Goal: Find contact information: Find contact information

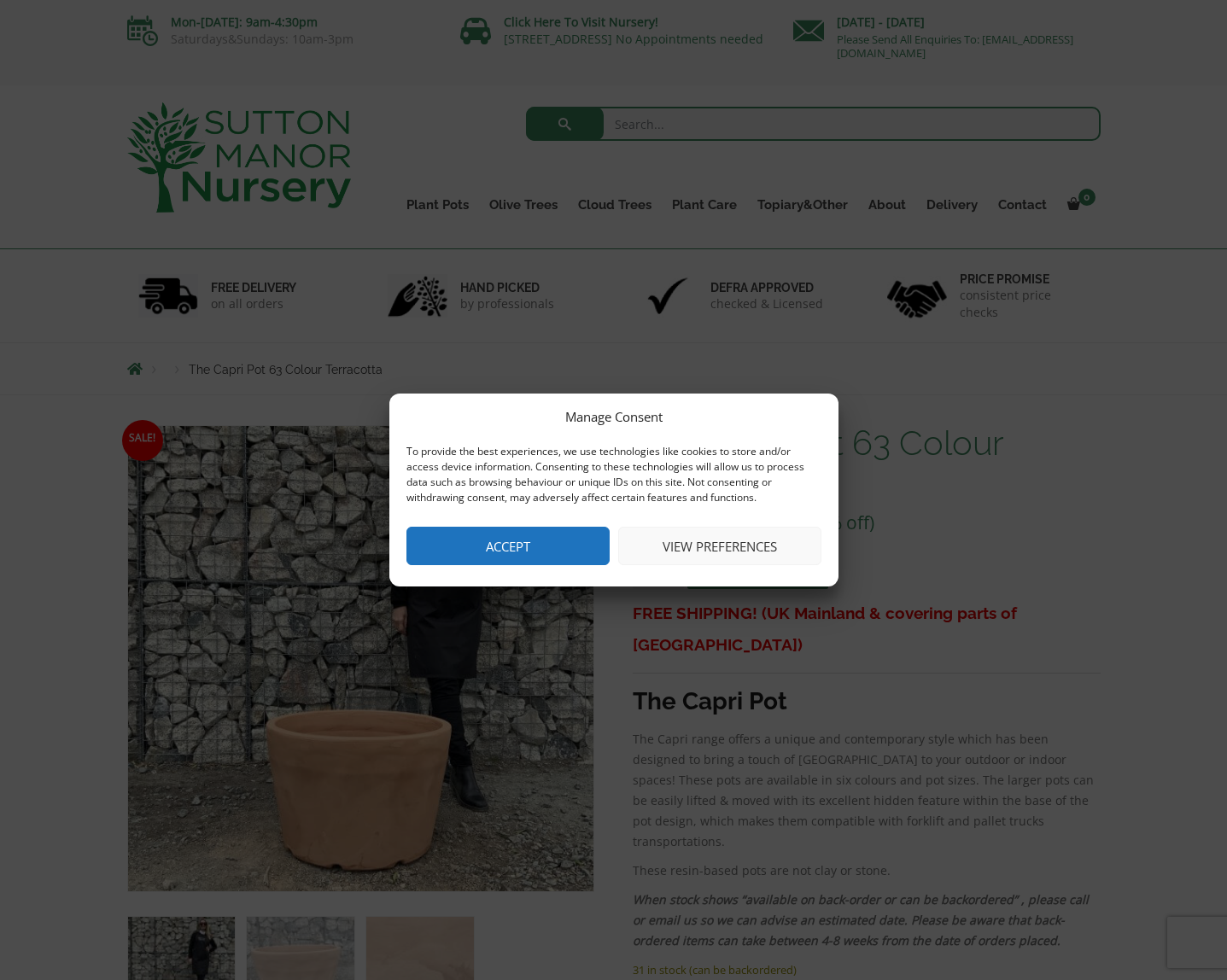
click at [545, 538] on button "Accept" at bounding box center [508, 546] width 204 height 38
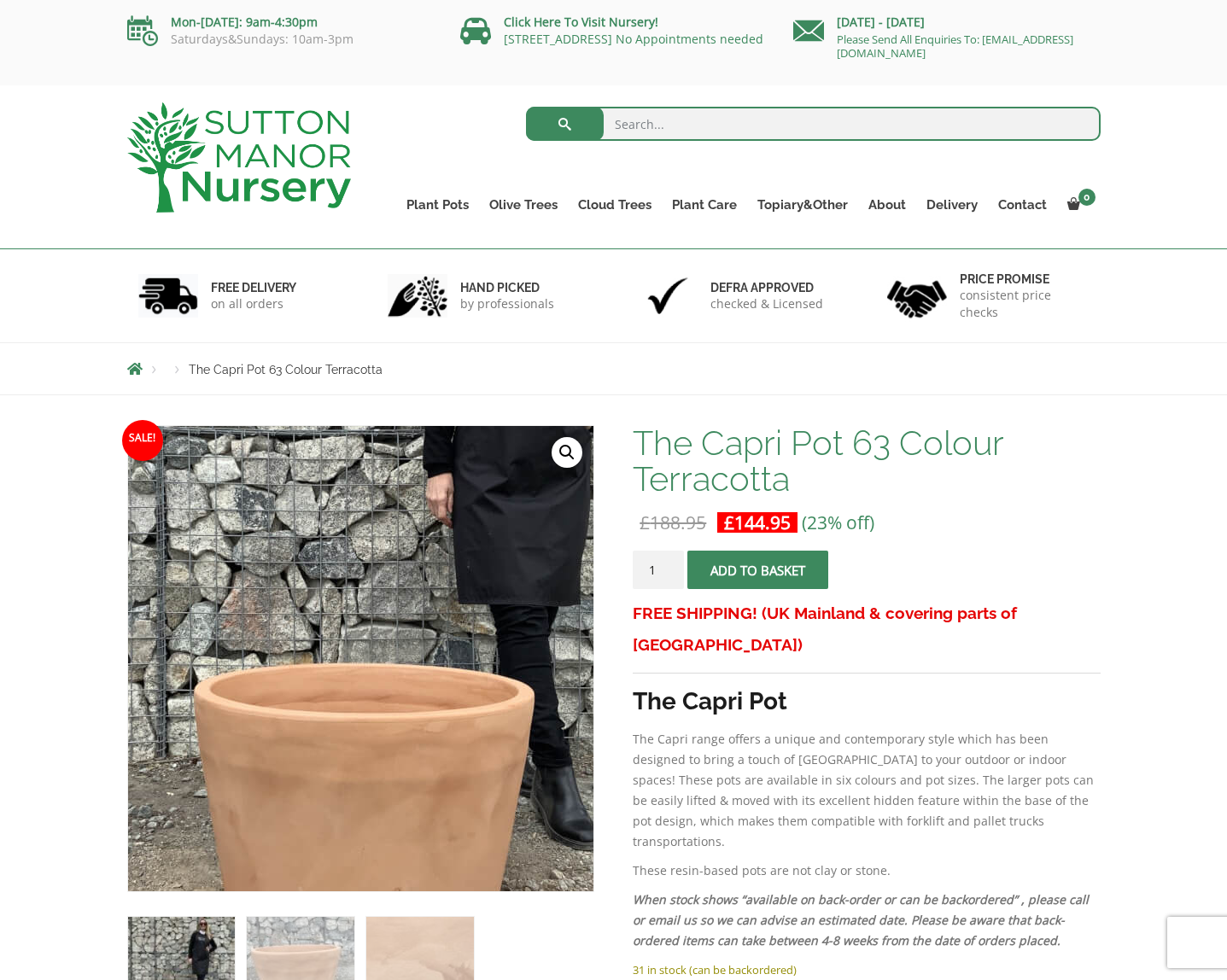
click at [352, 766] on img at bounding box center [368, 570] width 854 height 854
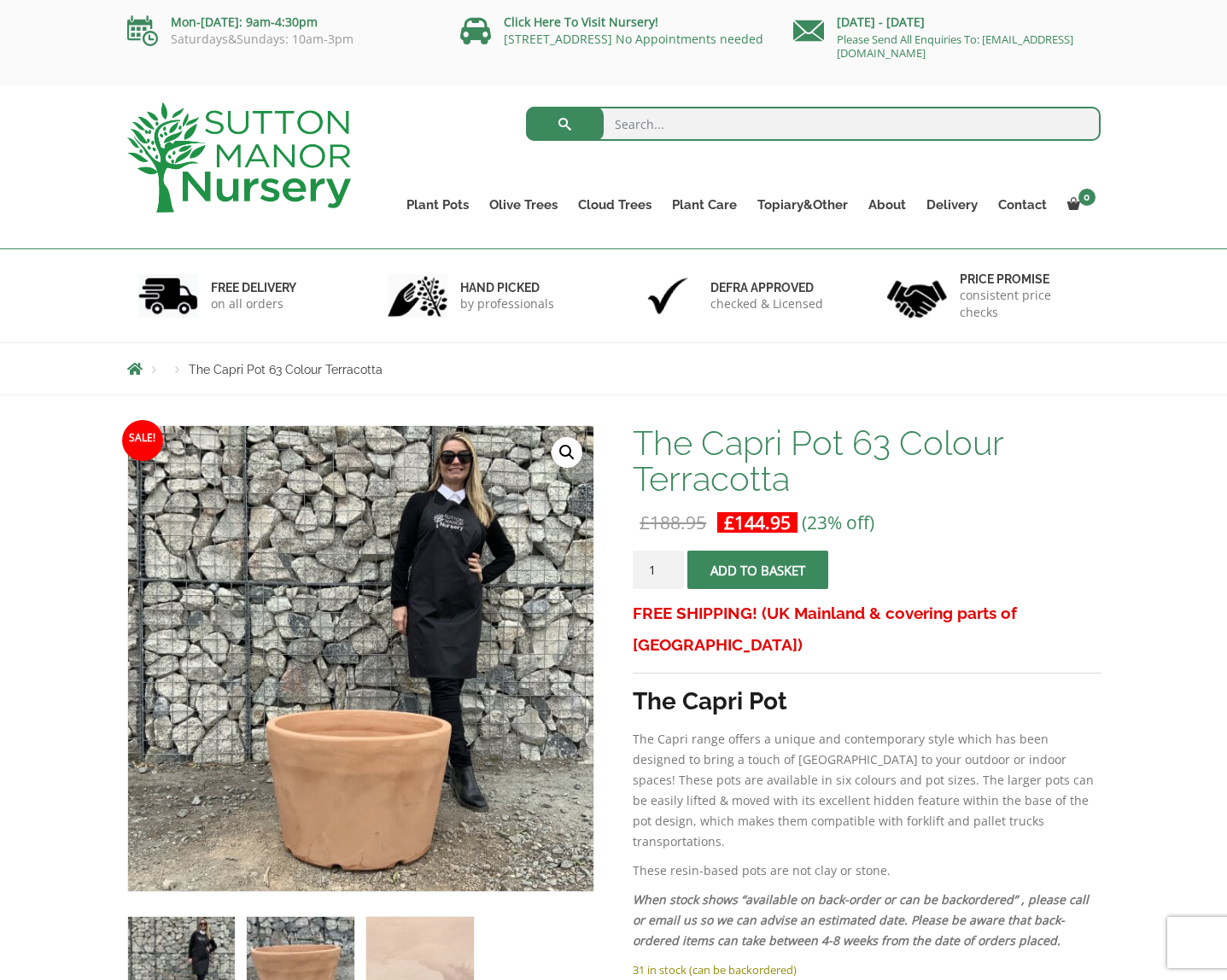
click at [339, 939] on img at bounding box center [300, 971] width 107 height 107
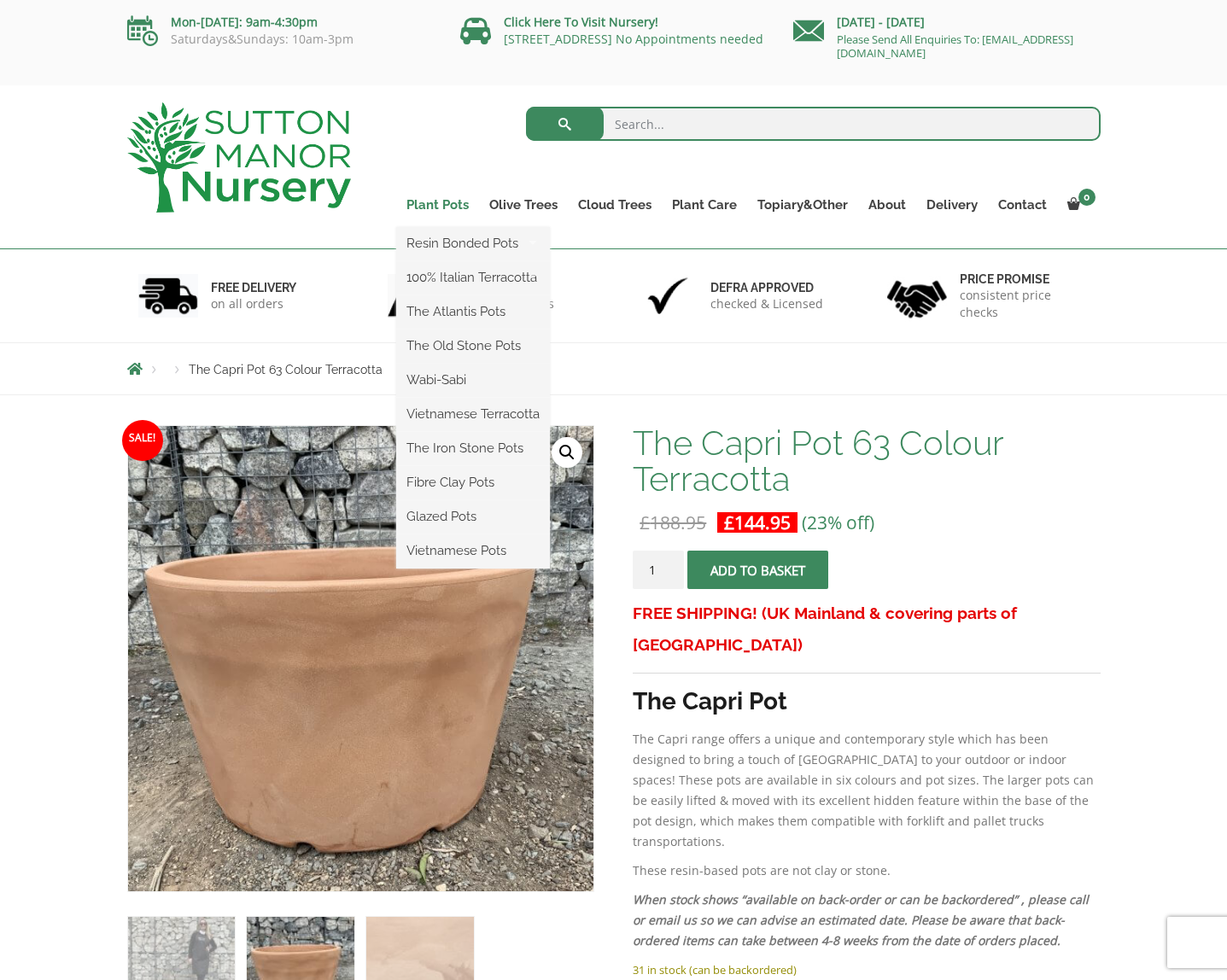
click at [431, 203] on link "Plant Pots" at bounding box center [438, 205] width 83 height 24
click at [457, 299] on link "The Atlantis Pots" at bounding box center [473, 311] width 154 height 25
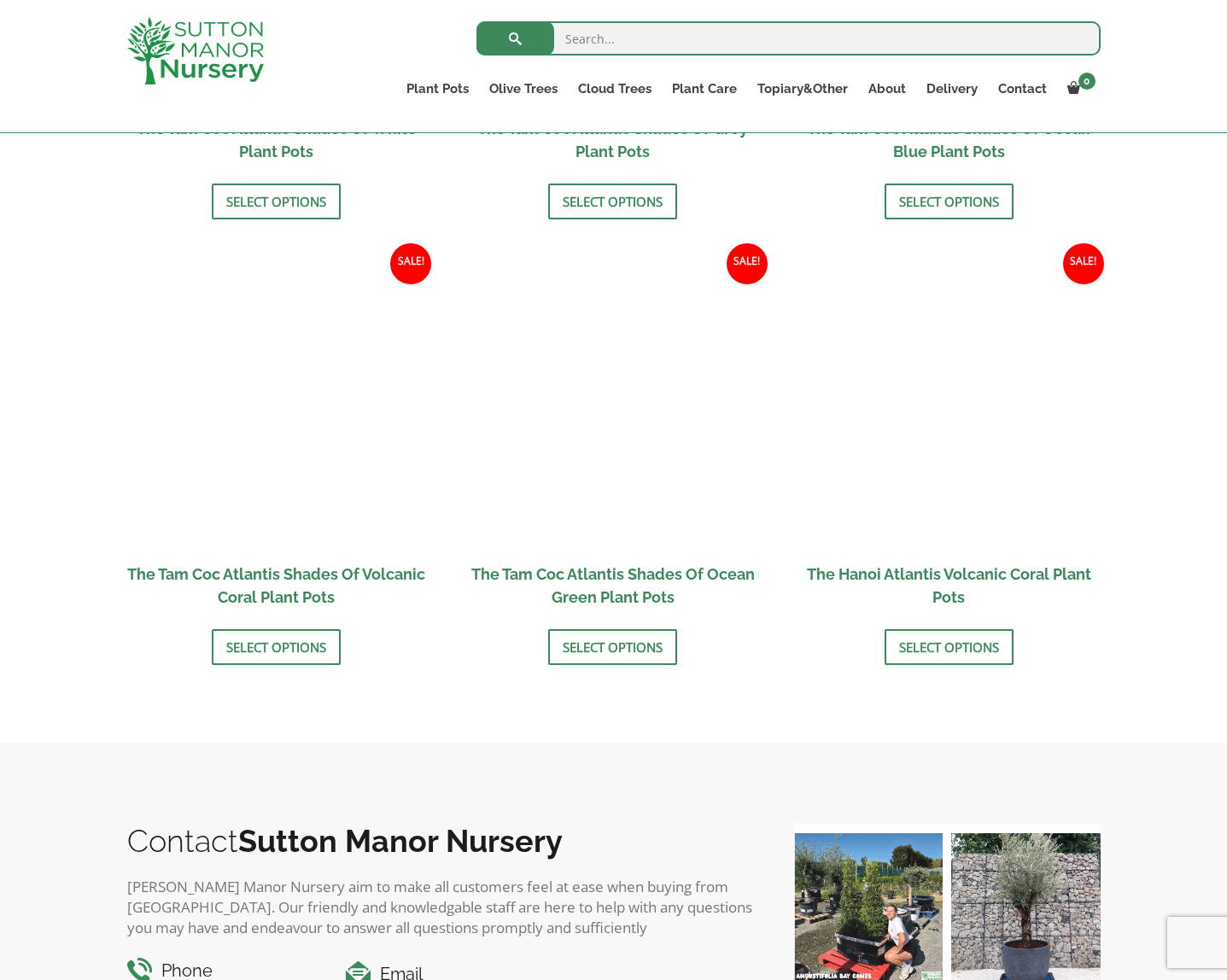
scroll to position [1346, 0]
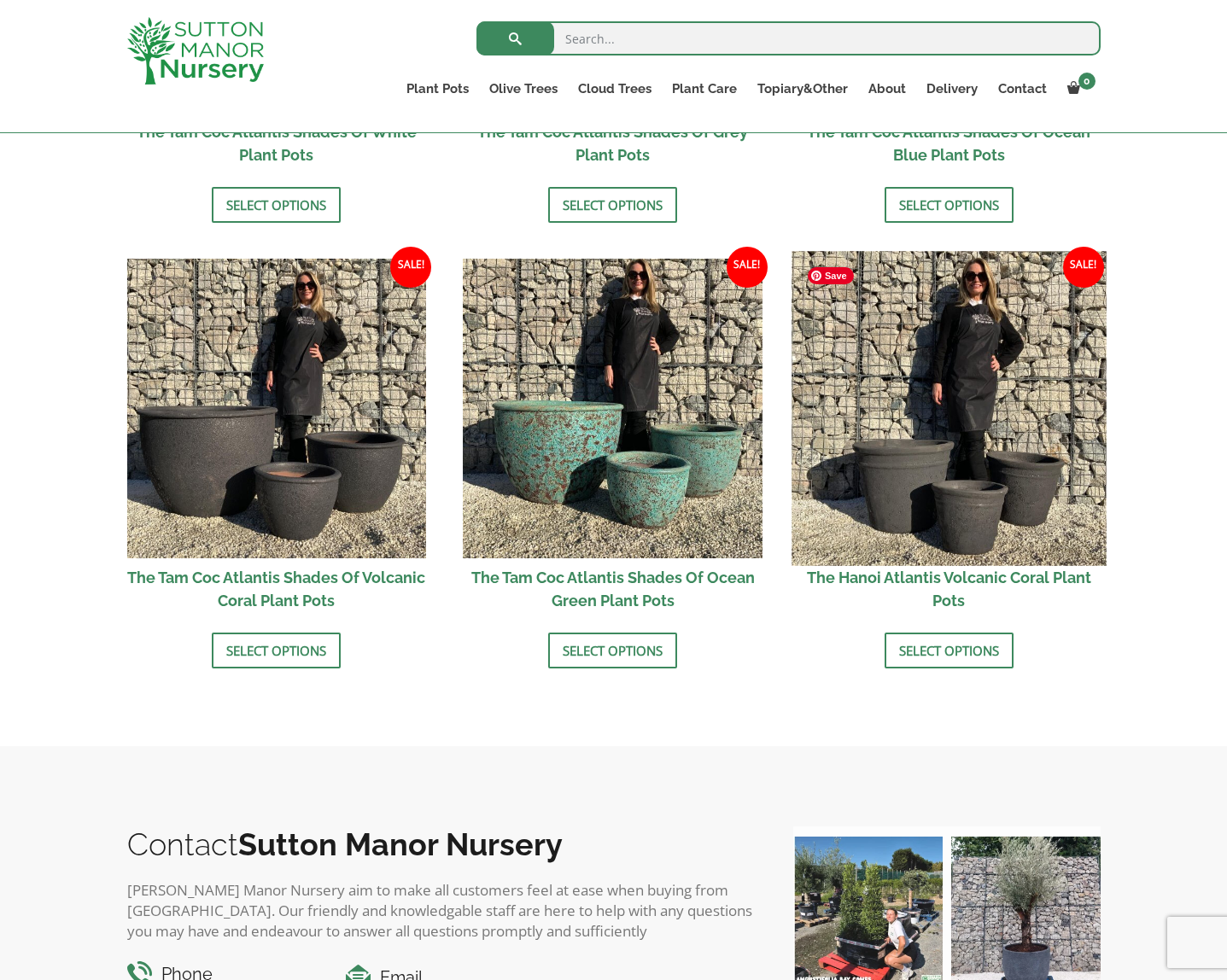
click at [927, 527] on img at bounding box center [948, 407] width 314 height 314
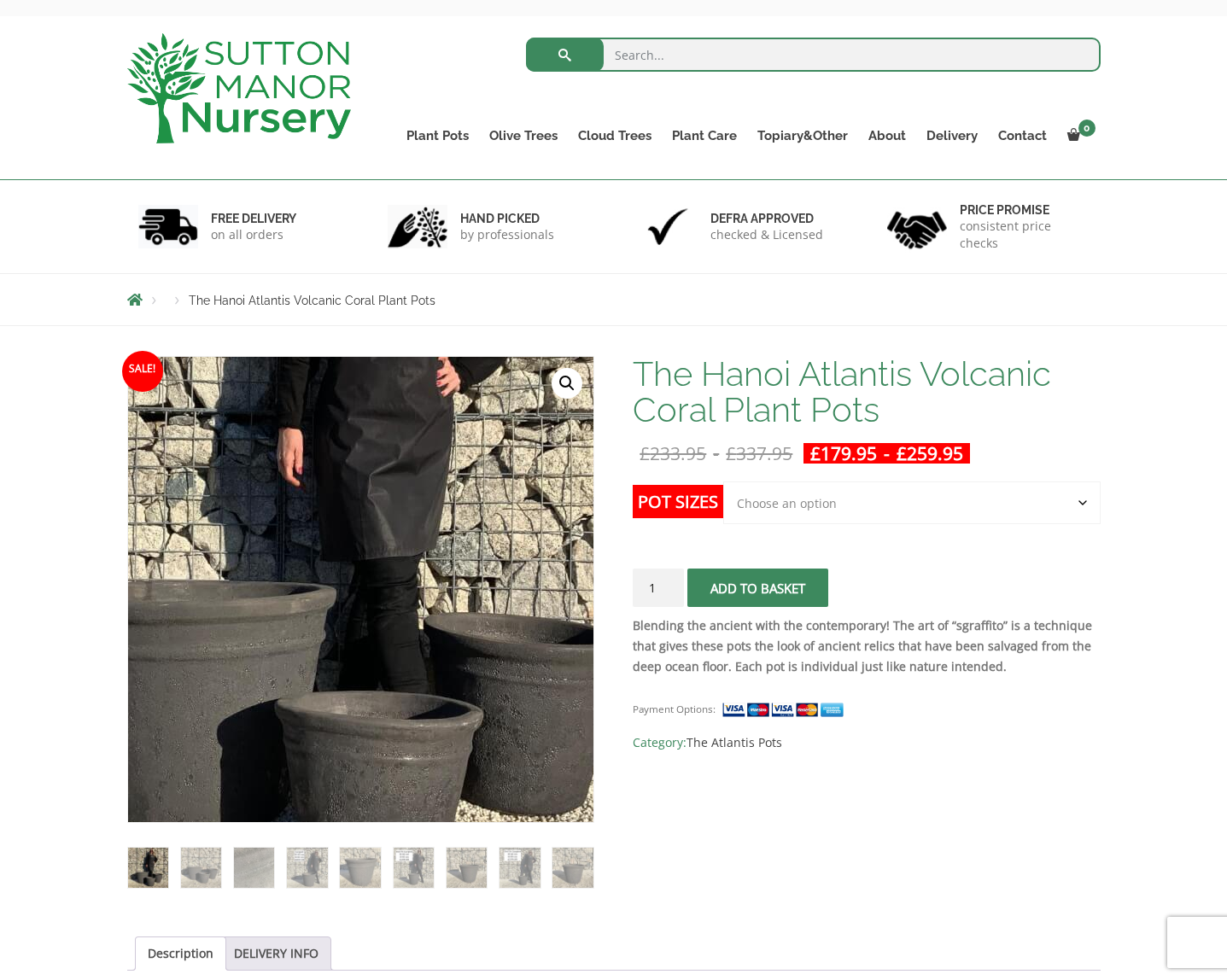
scroll to position [79, 0]
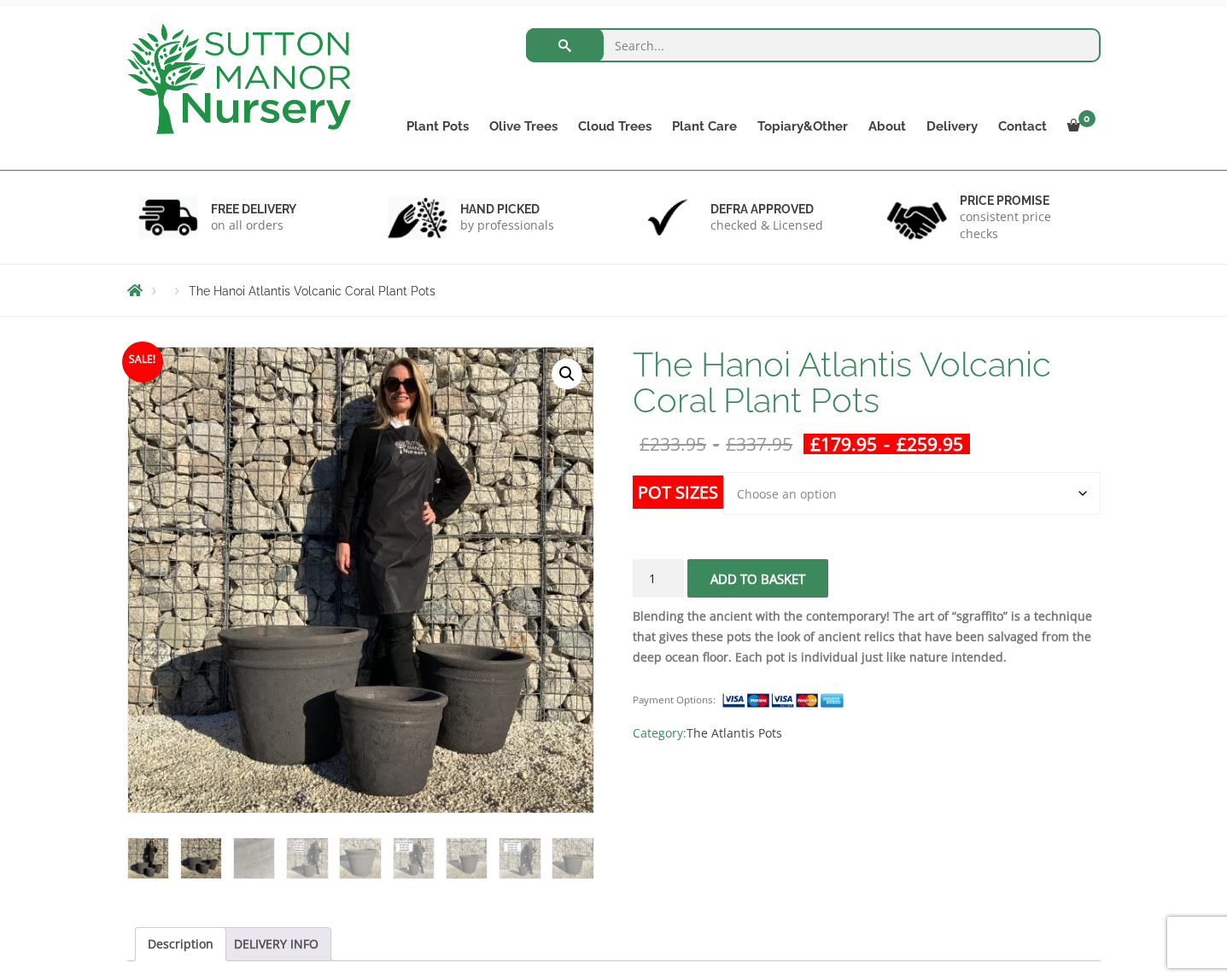
click at [196, 853] on img at bounding box center [201, 859] width 40 height 40
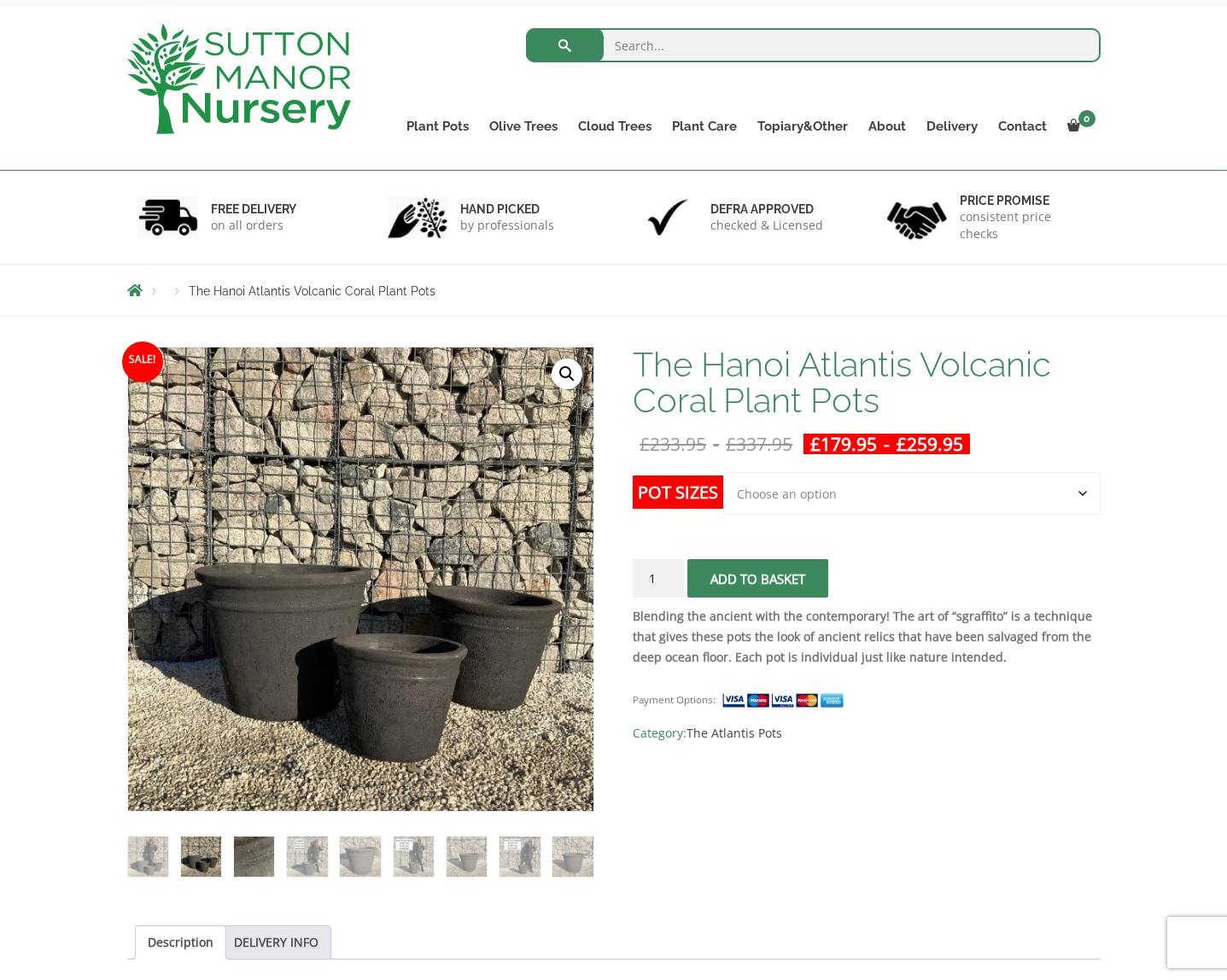
click at [262, 853] on img at bounding box center [254, 857] width 40 height 40
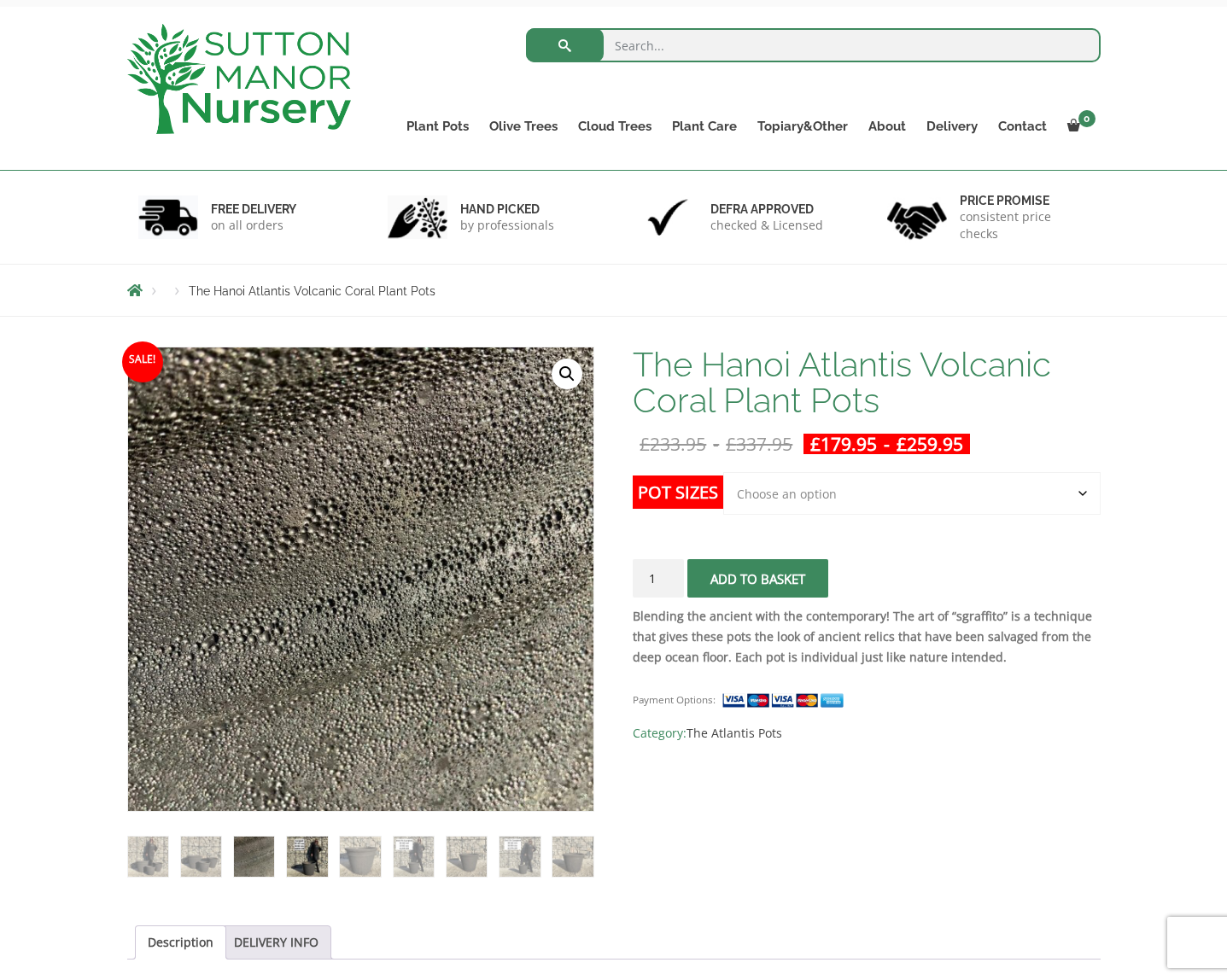
click at [320, 848] on img at bounding box center [307, 857] width 40 height 40
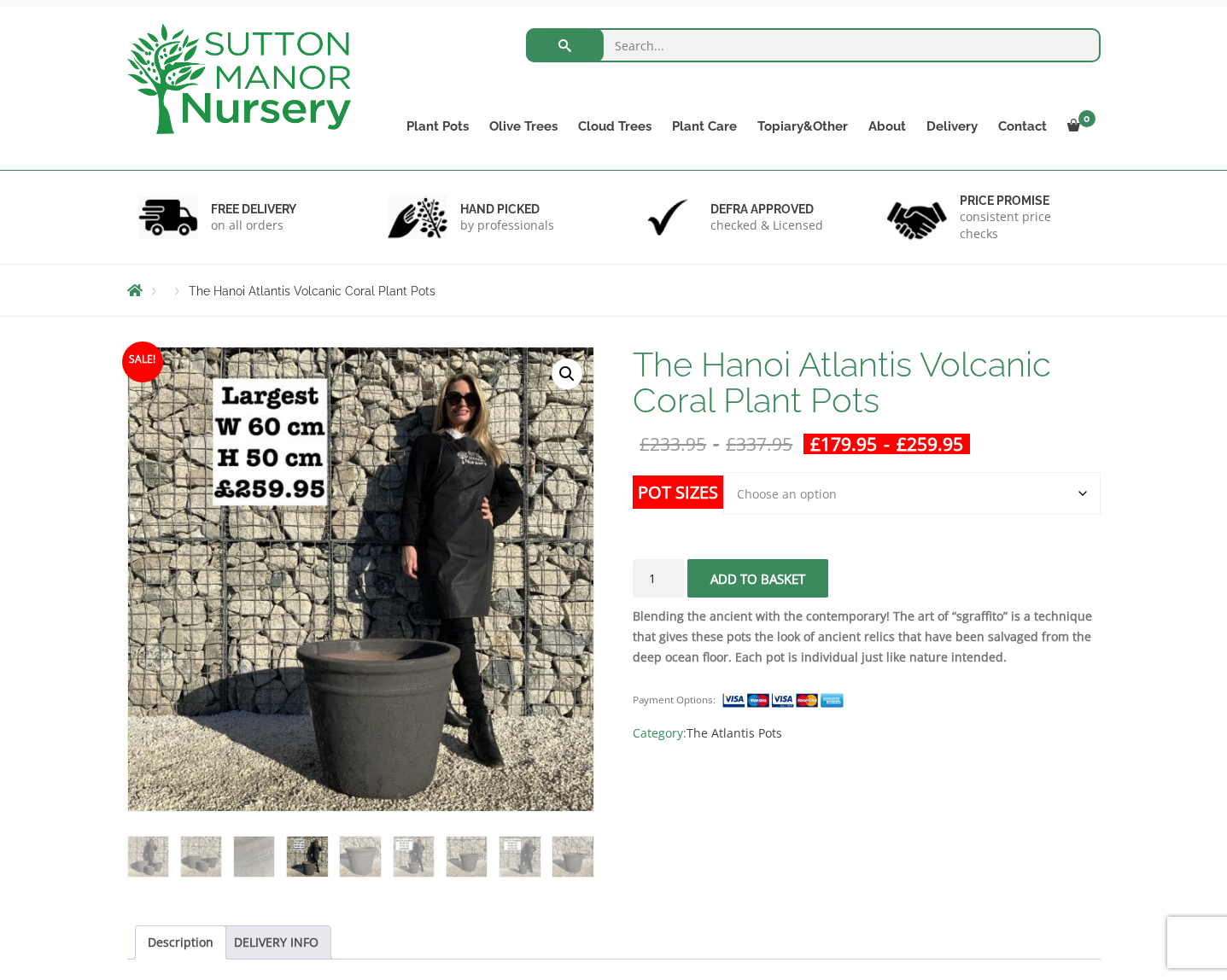
click at [386, 837] on ol at bounding box center [361, 845] width 467 height 66
click at [880, 498] on select "Choose an option Click here to buy the 3rd to Largest Pot In The Picture Click …" at bounding box center [911, 493] width 376 height 43
select select "Click here to buy the Largest pot In The Picture"
click at [723, 472] on select "Choose an option Click here to buy the 3rd to Largest Pot In The Picture Click …" at bounding box center [911, 493] width 376 height 43
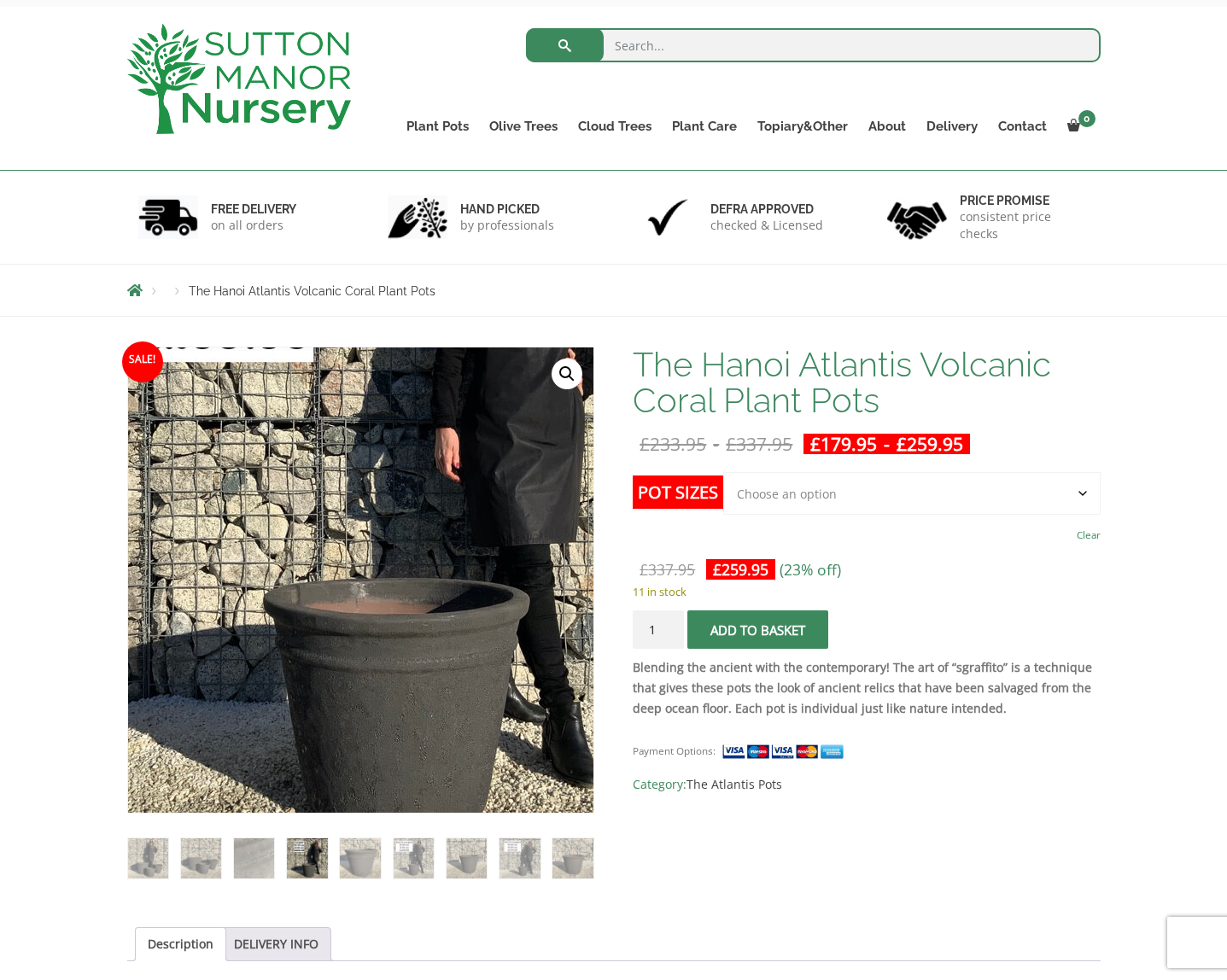
click at [349, 737] on img at bounding box center [368, 483] width 756 height 756
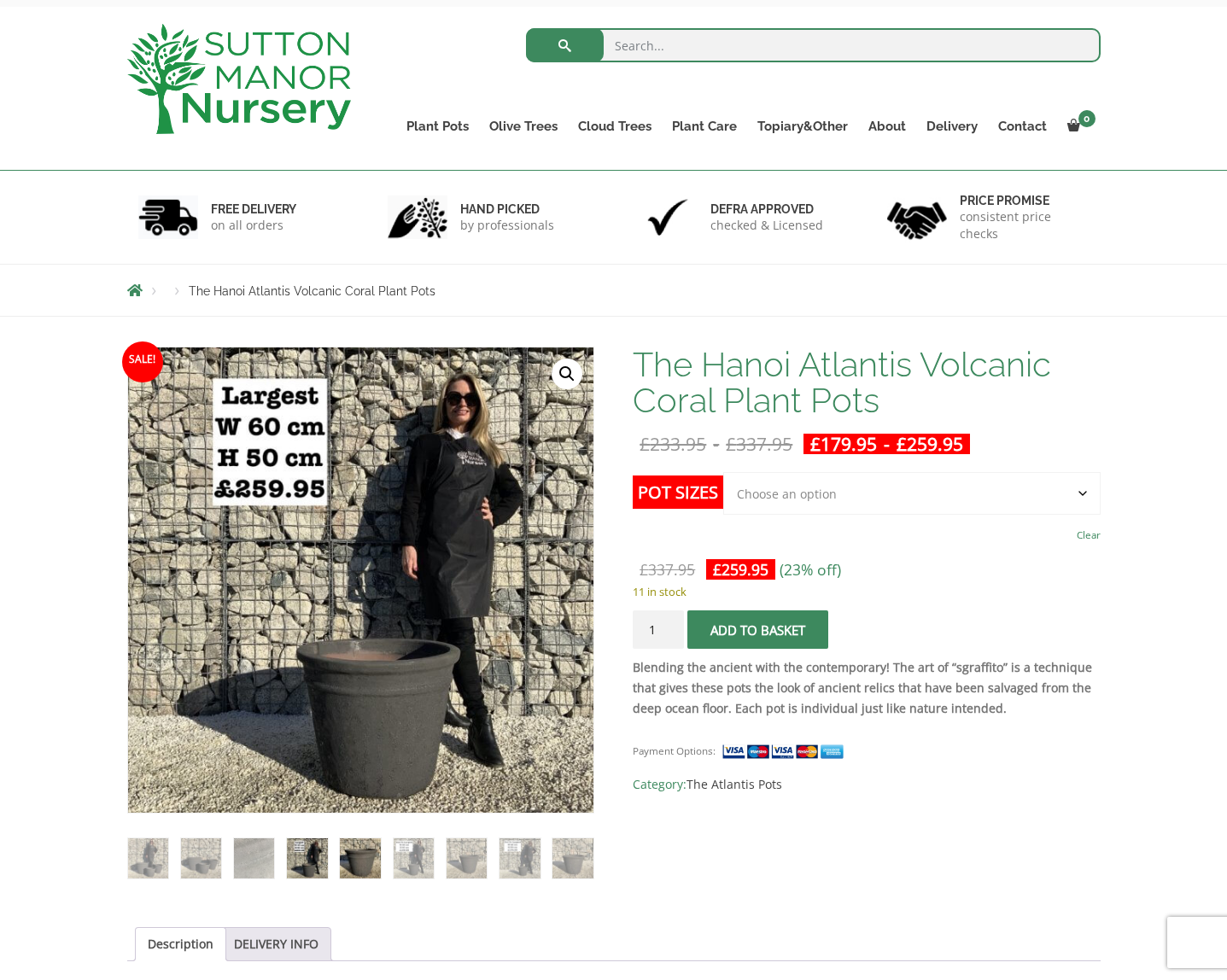
click at [356, 849] on img at bounding box center [360, 859] width 40 height 40
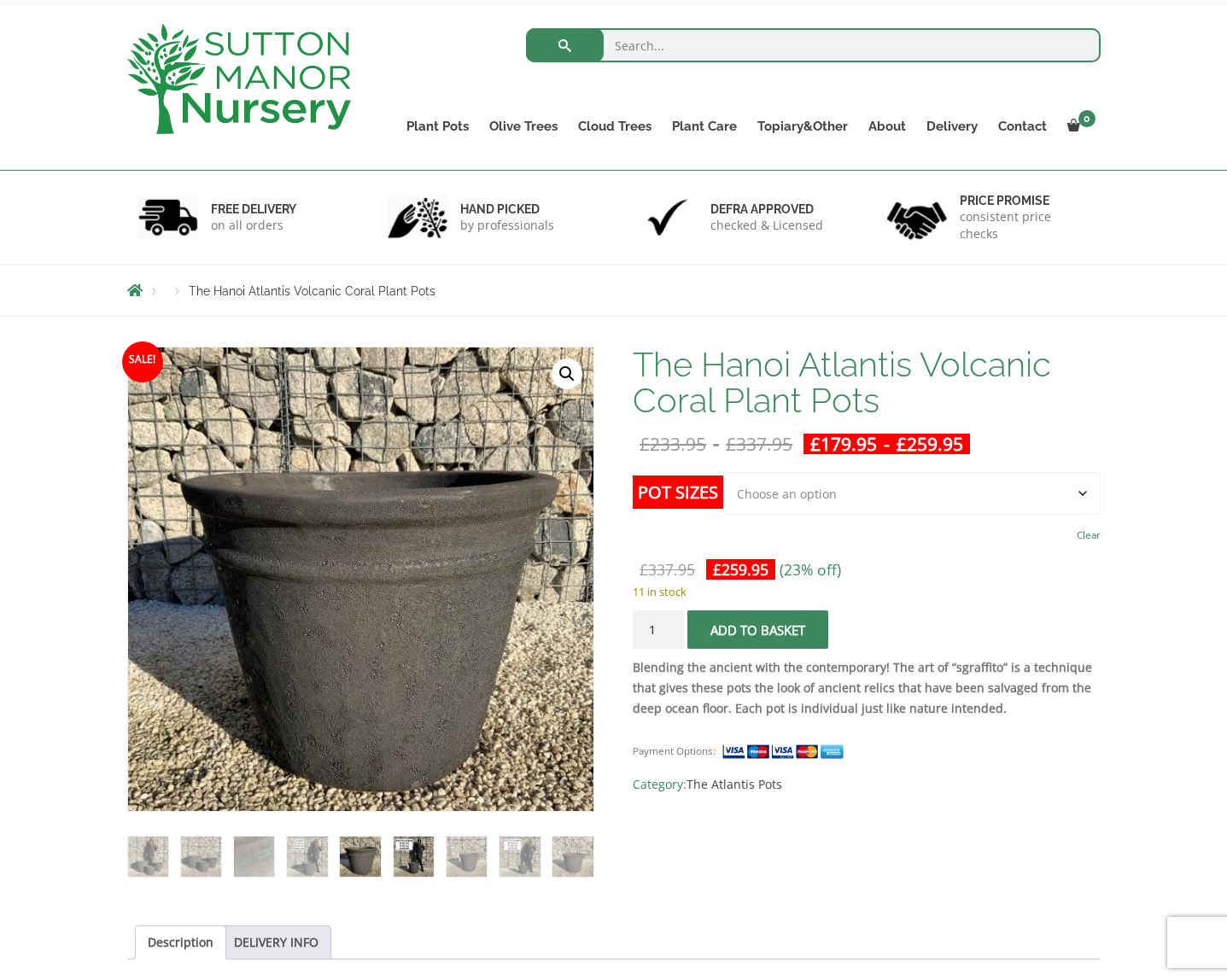
click at [418, 858] on img at bounding box center [414, 857] width 40 height 40
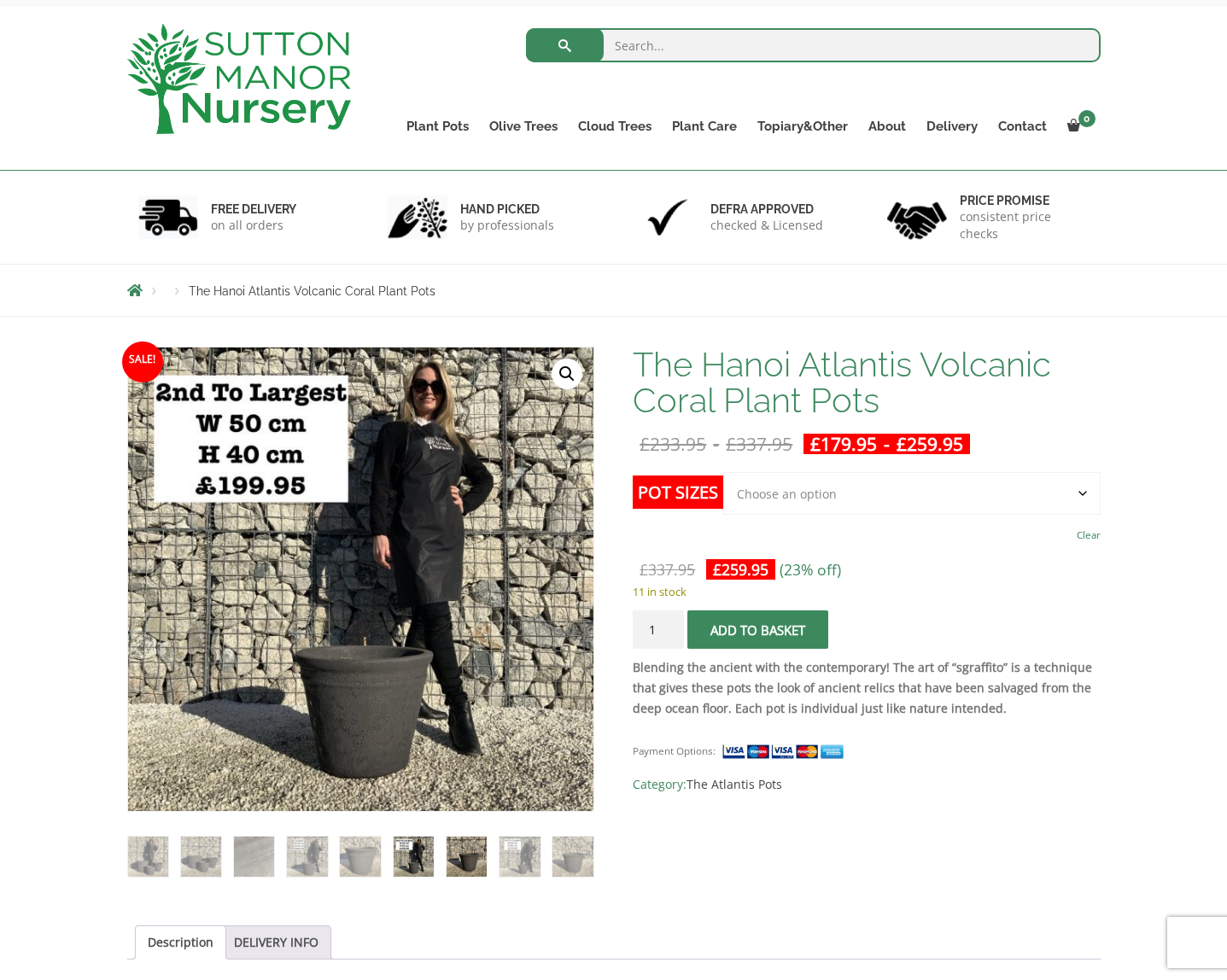
click at [471, 860] on img at bounding box center [467, 857] width 40 height 40
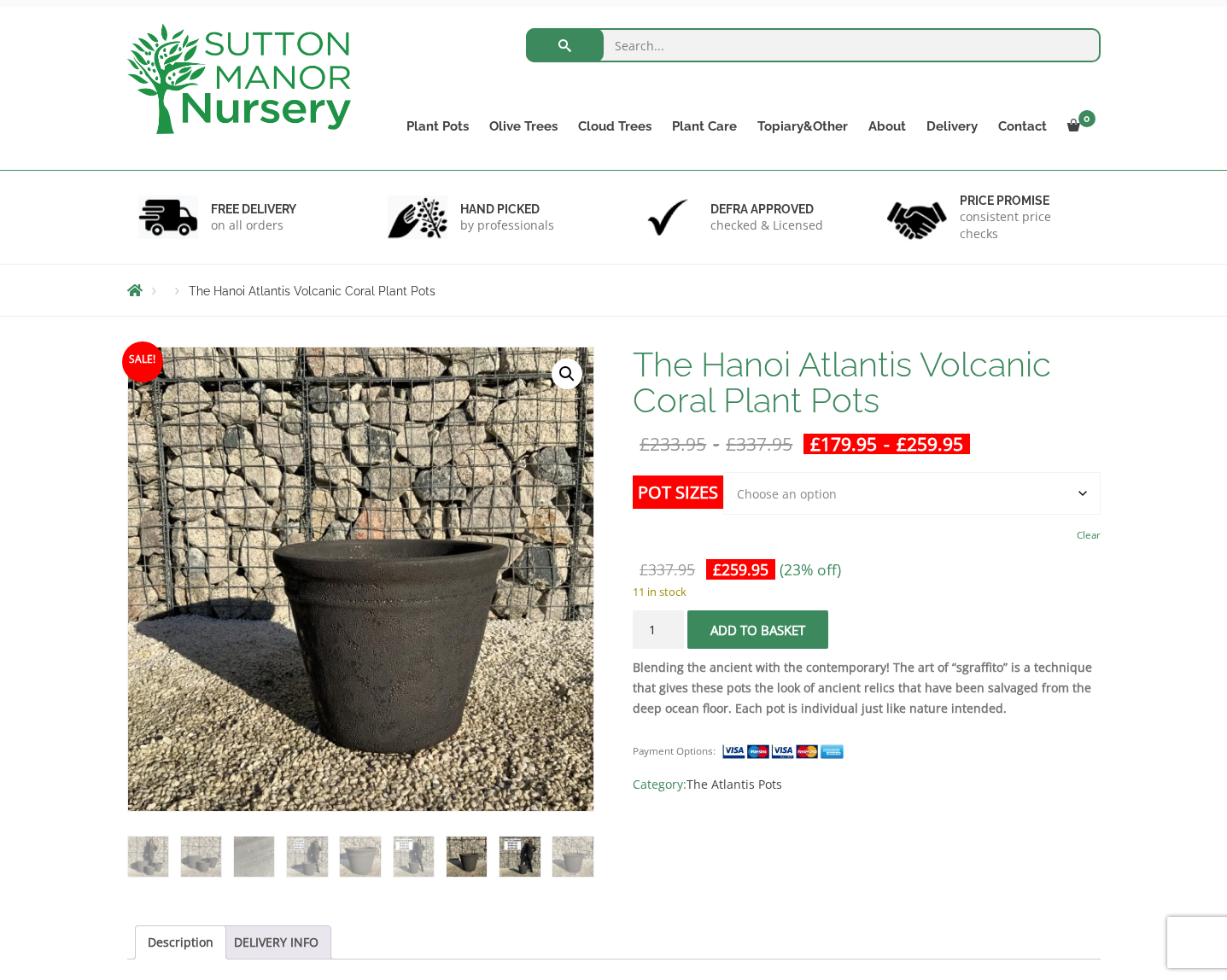
click at [520, 860] on img at bounding box center [519, 857] width 40 height 40
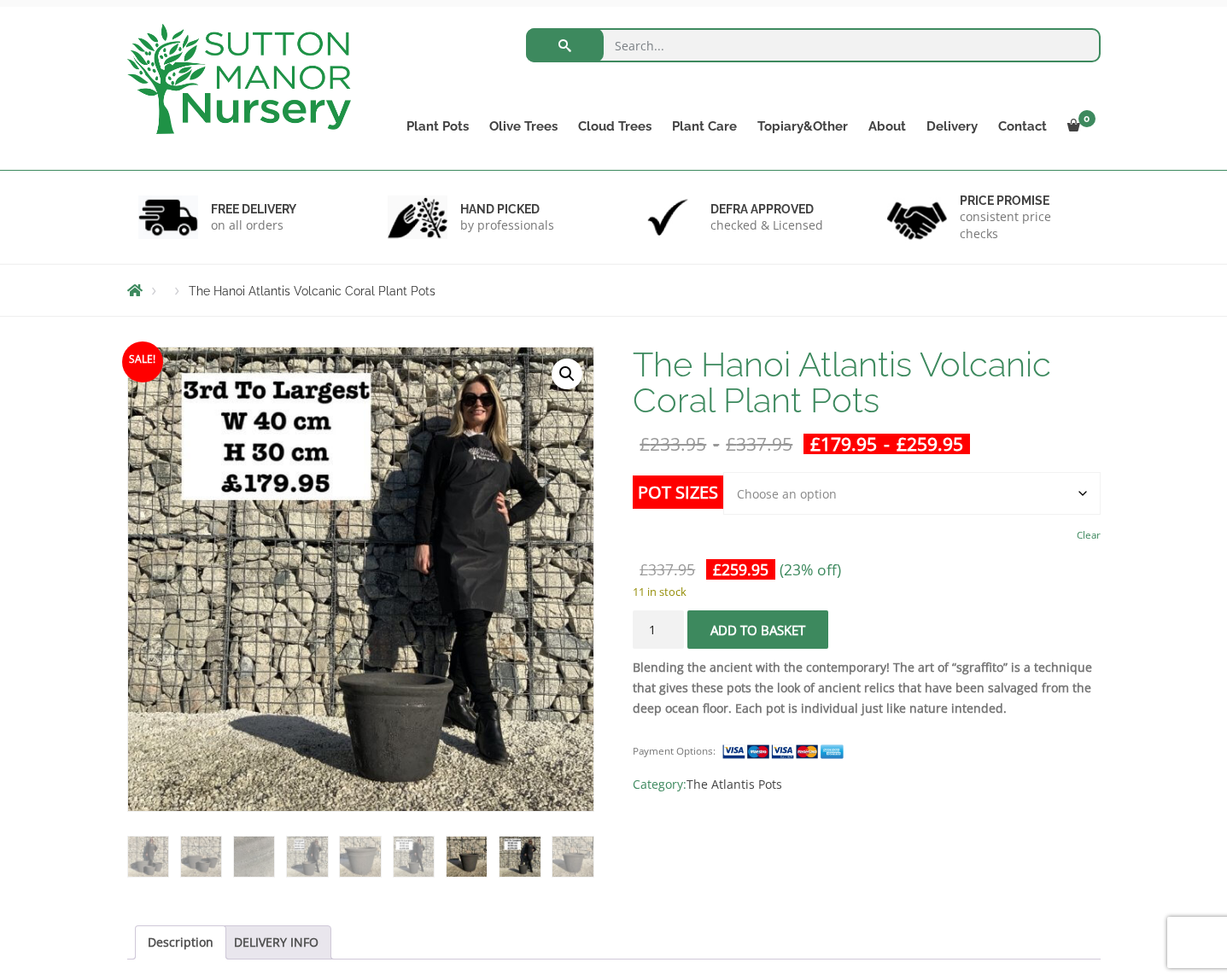
click at [460, 860] on img at bounding box center [467, 857] width 40 height 40
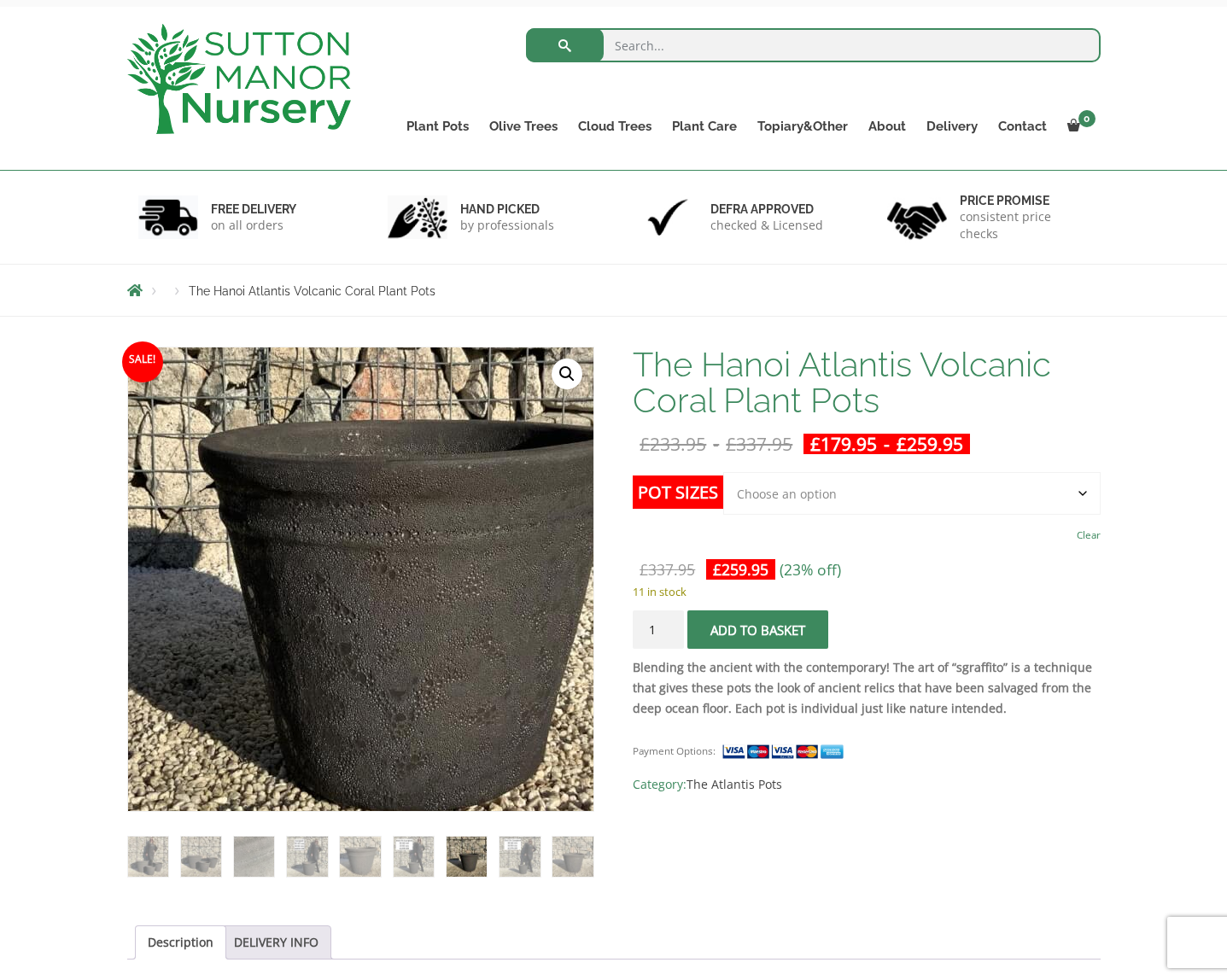
click at [362, 682] on img at bounding box center [359, 496] width 854 height 854
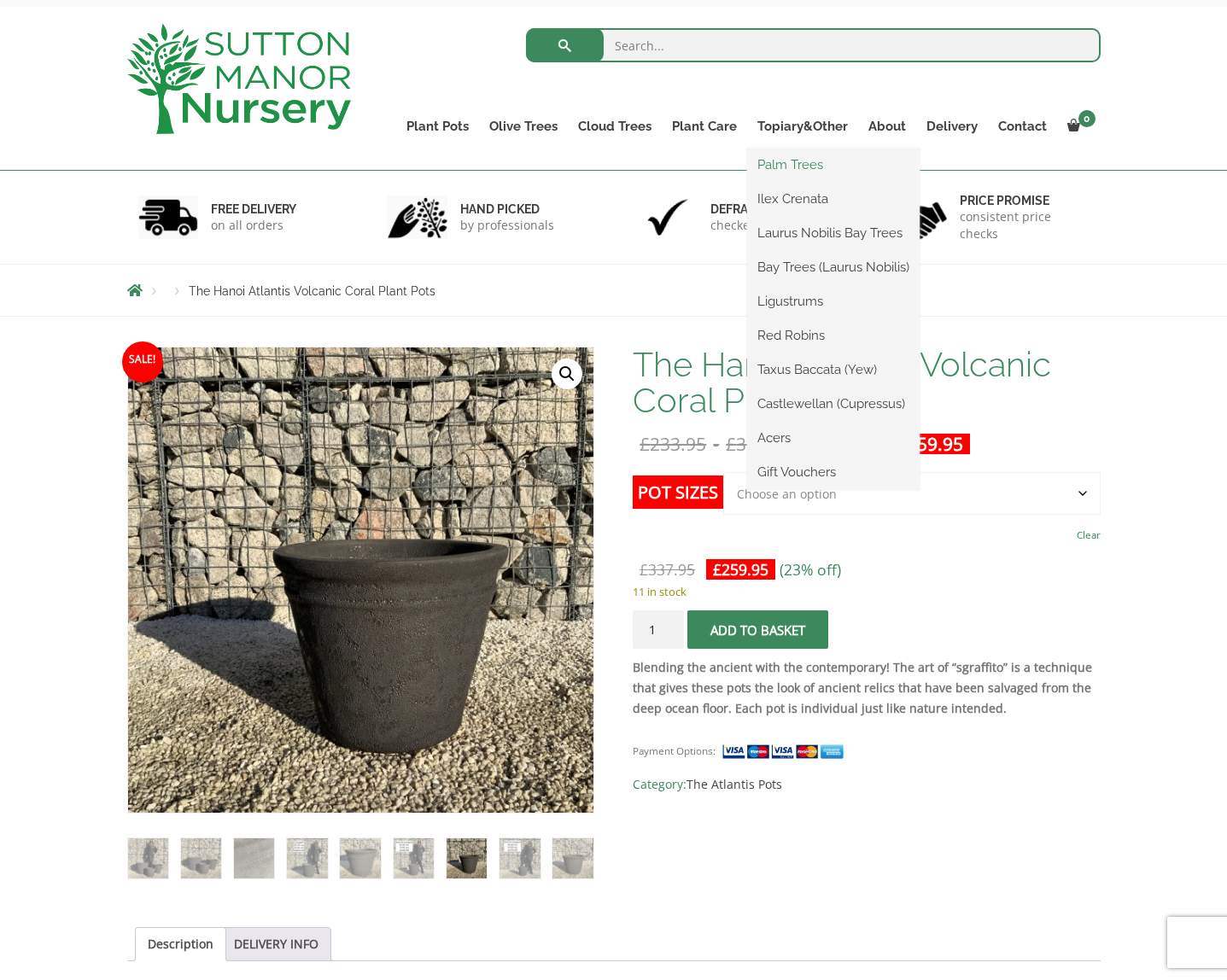
click at [813, 172] on link "Palm Trees" at bounding box center [833, 165] width 173 height 25
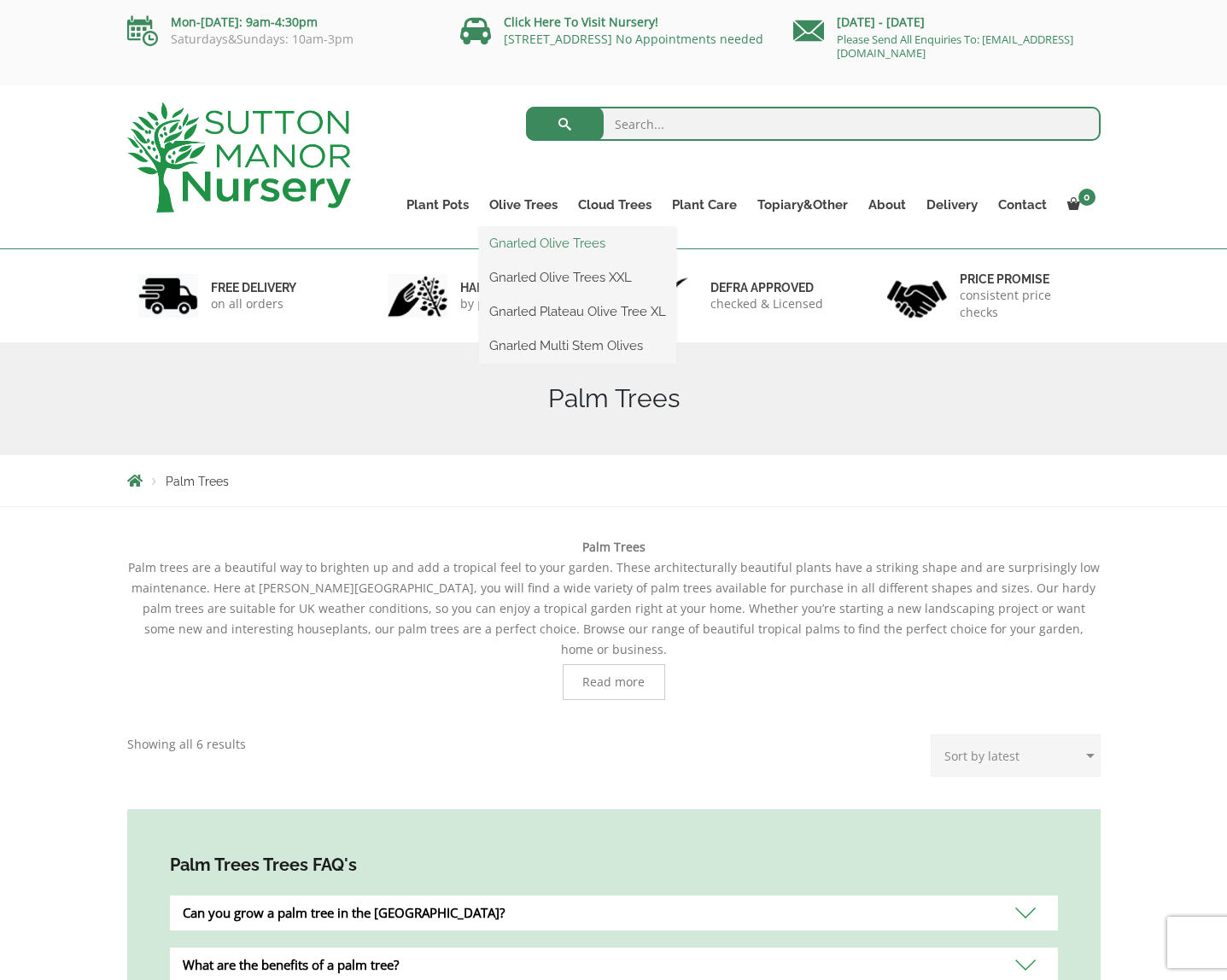
click at [543, 236] on link "Gnarled Olive Trees" at bounding box center [577, 243] width 197 height 25
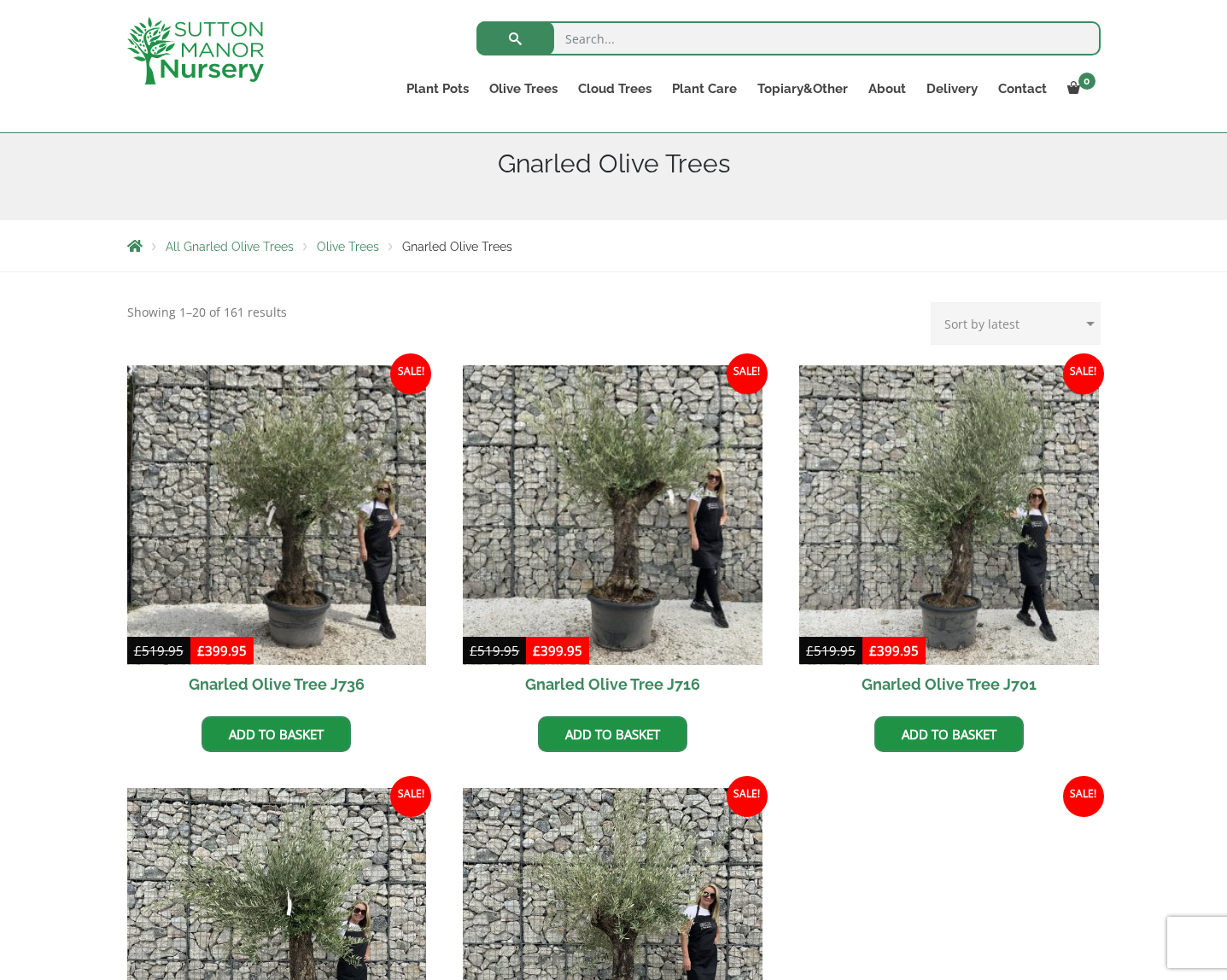
scroll to position [233, 0]
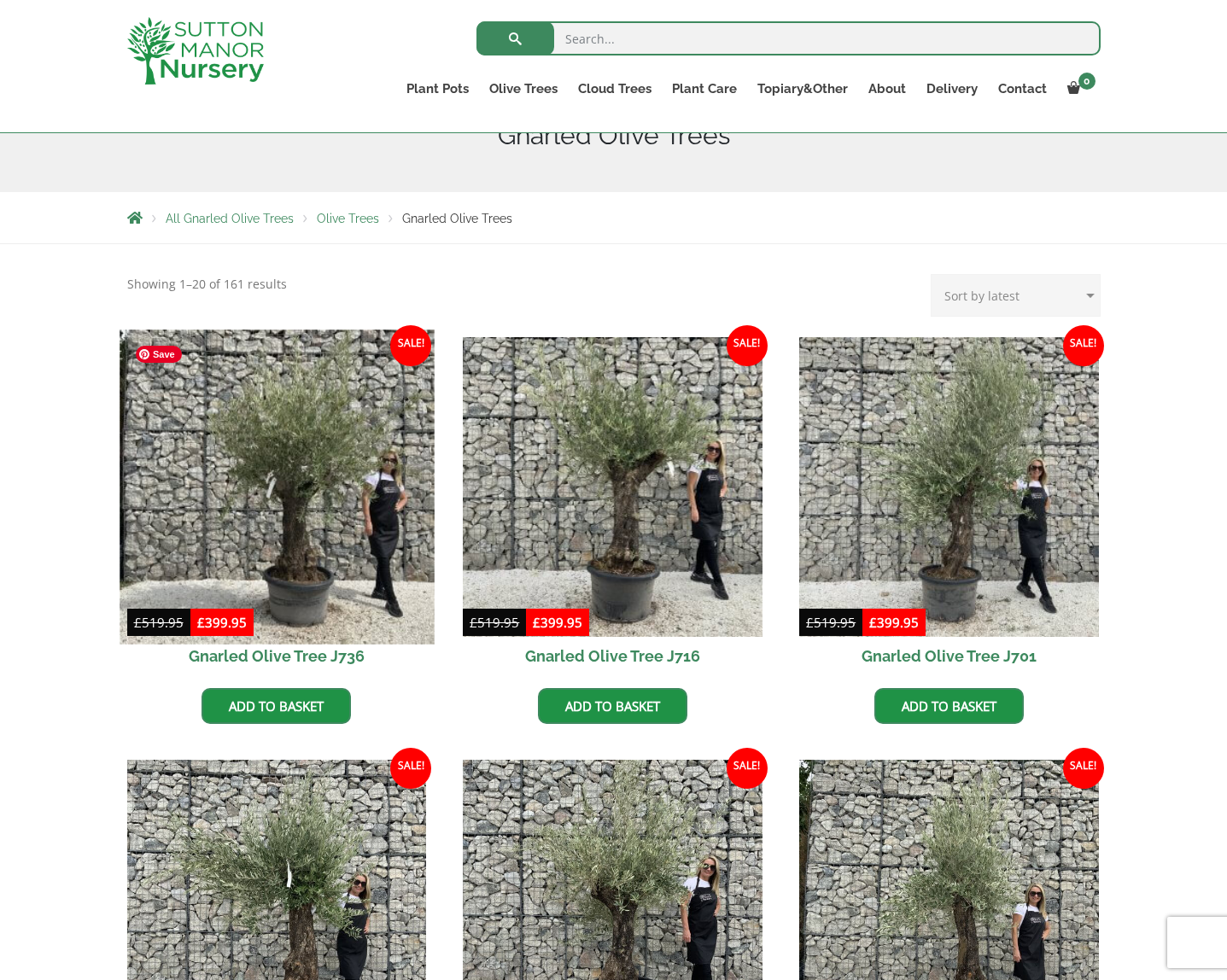
click at [264, 512] on img at bounding box center [276, 486] width 314 height 314
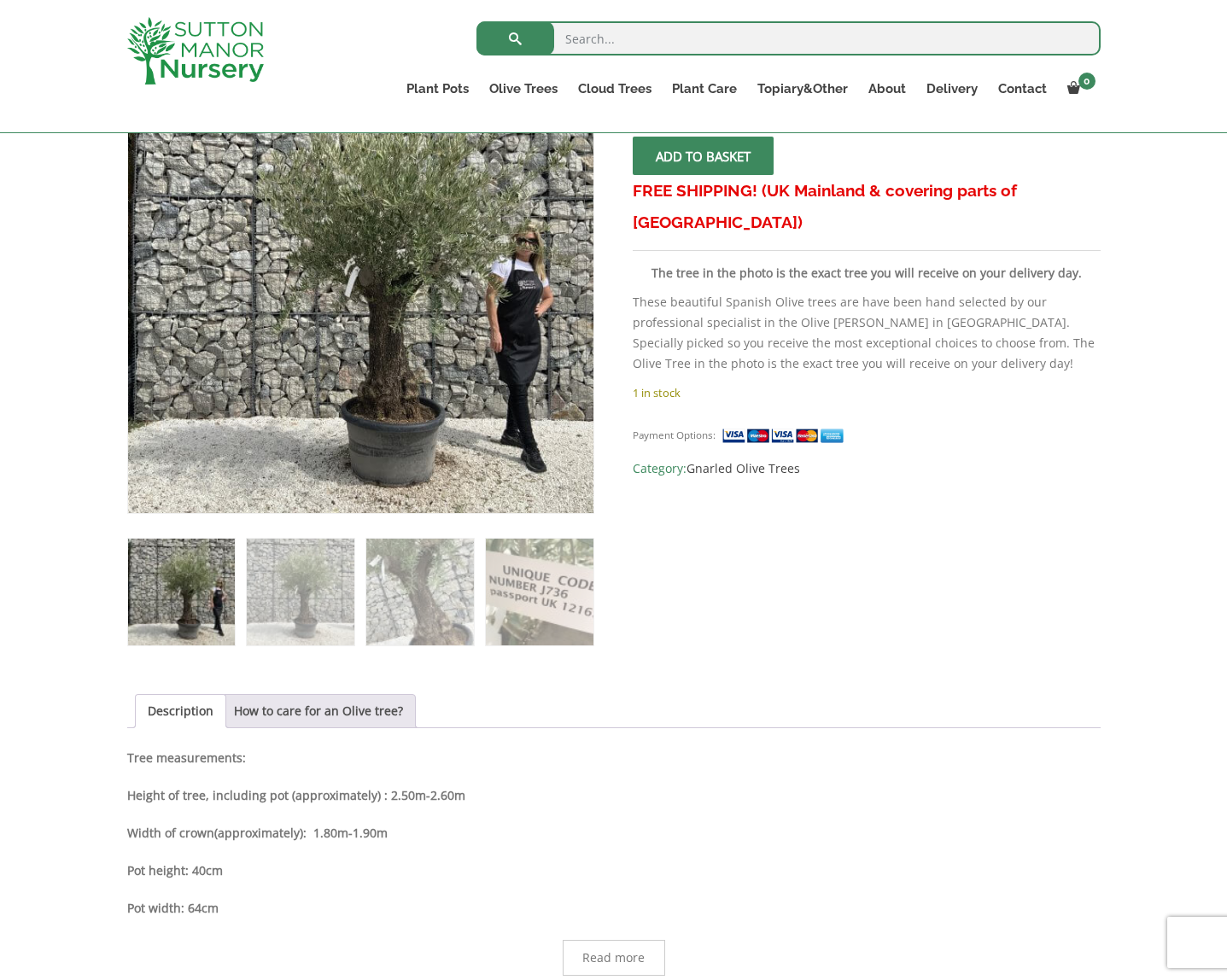
scroll to position [438, 0]
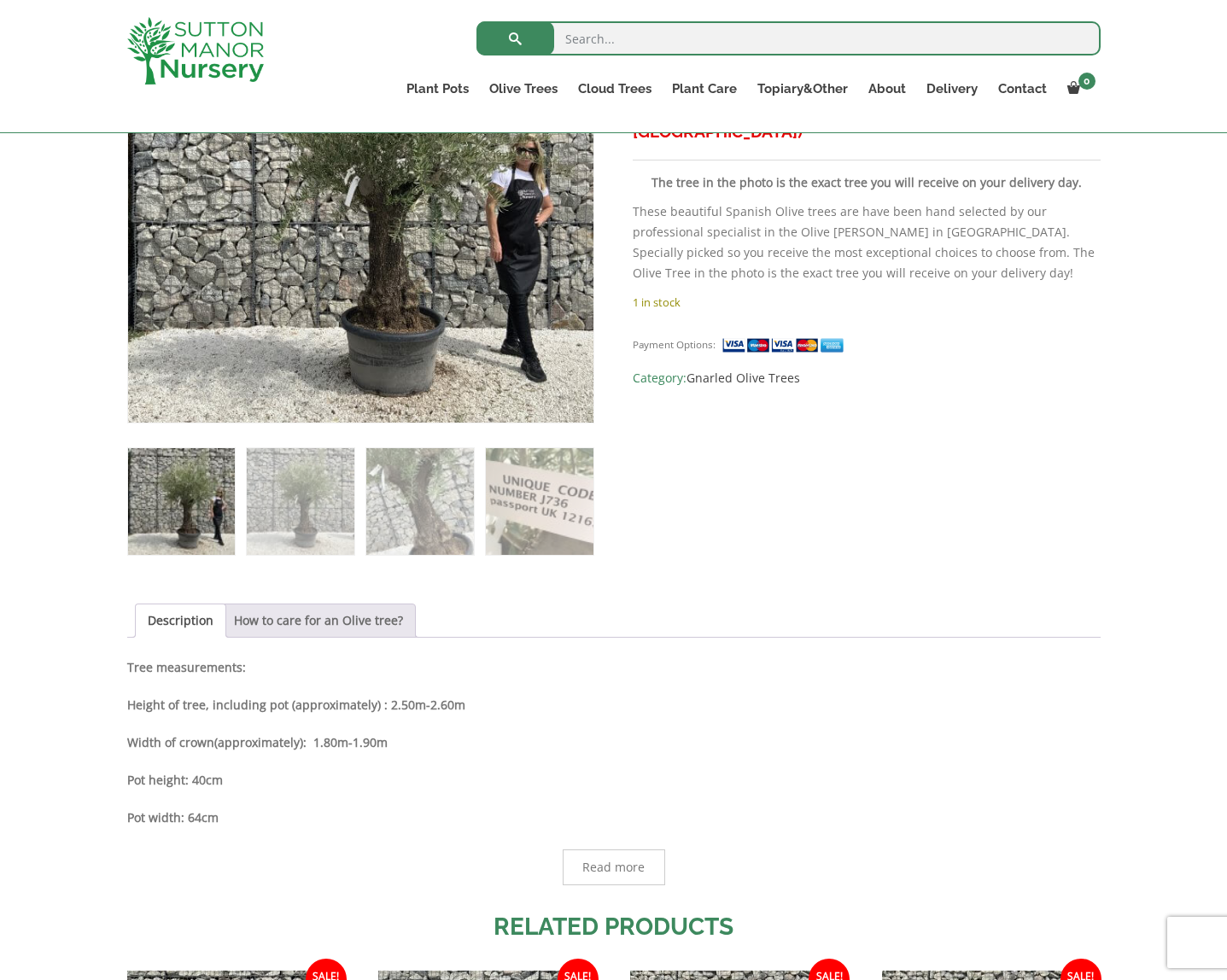
click at [272, 610] on link "How to care for an Olive tree?" at bounding box center [319, 621] width 169 height 33
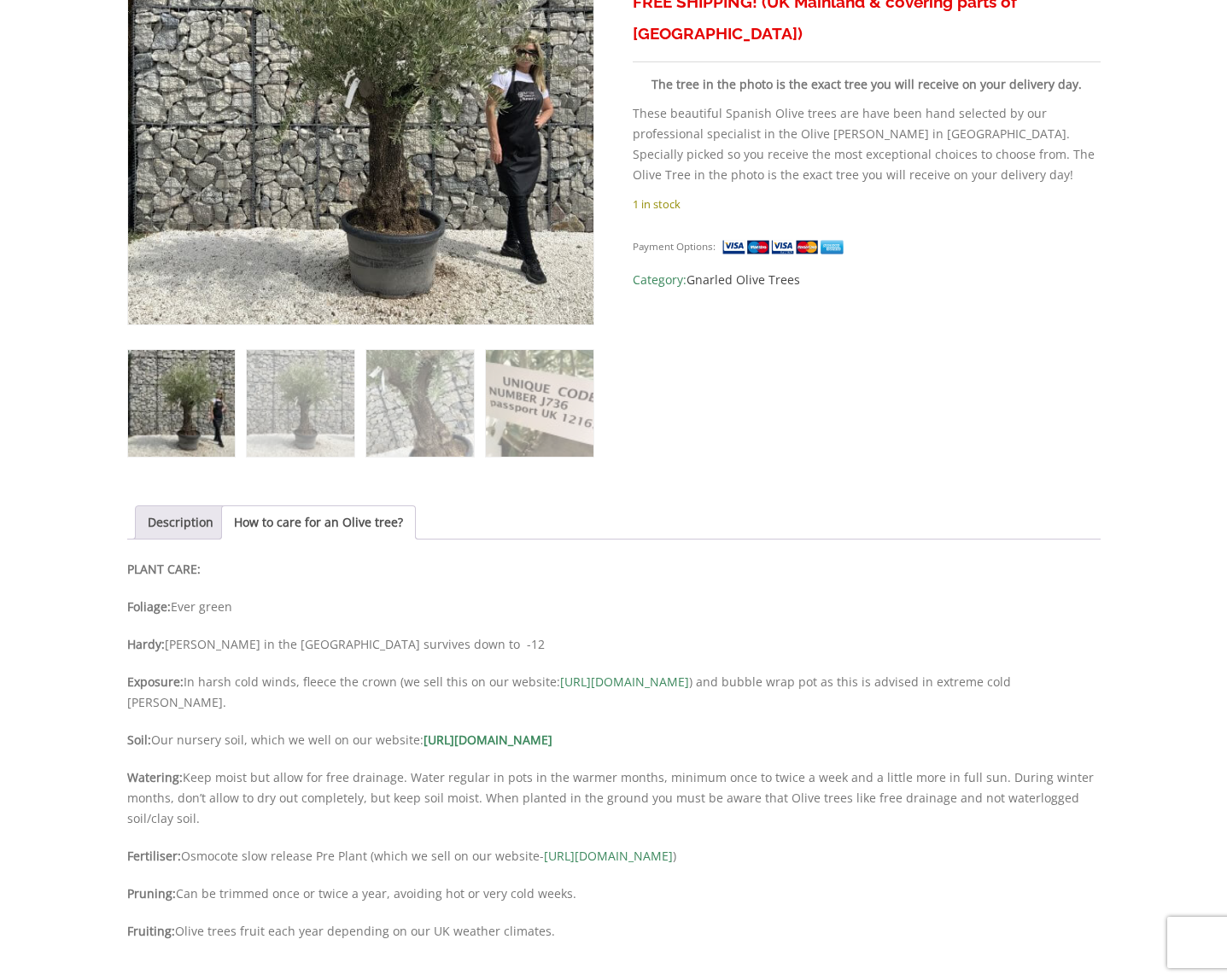
scroll to position [0, 0]
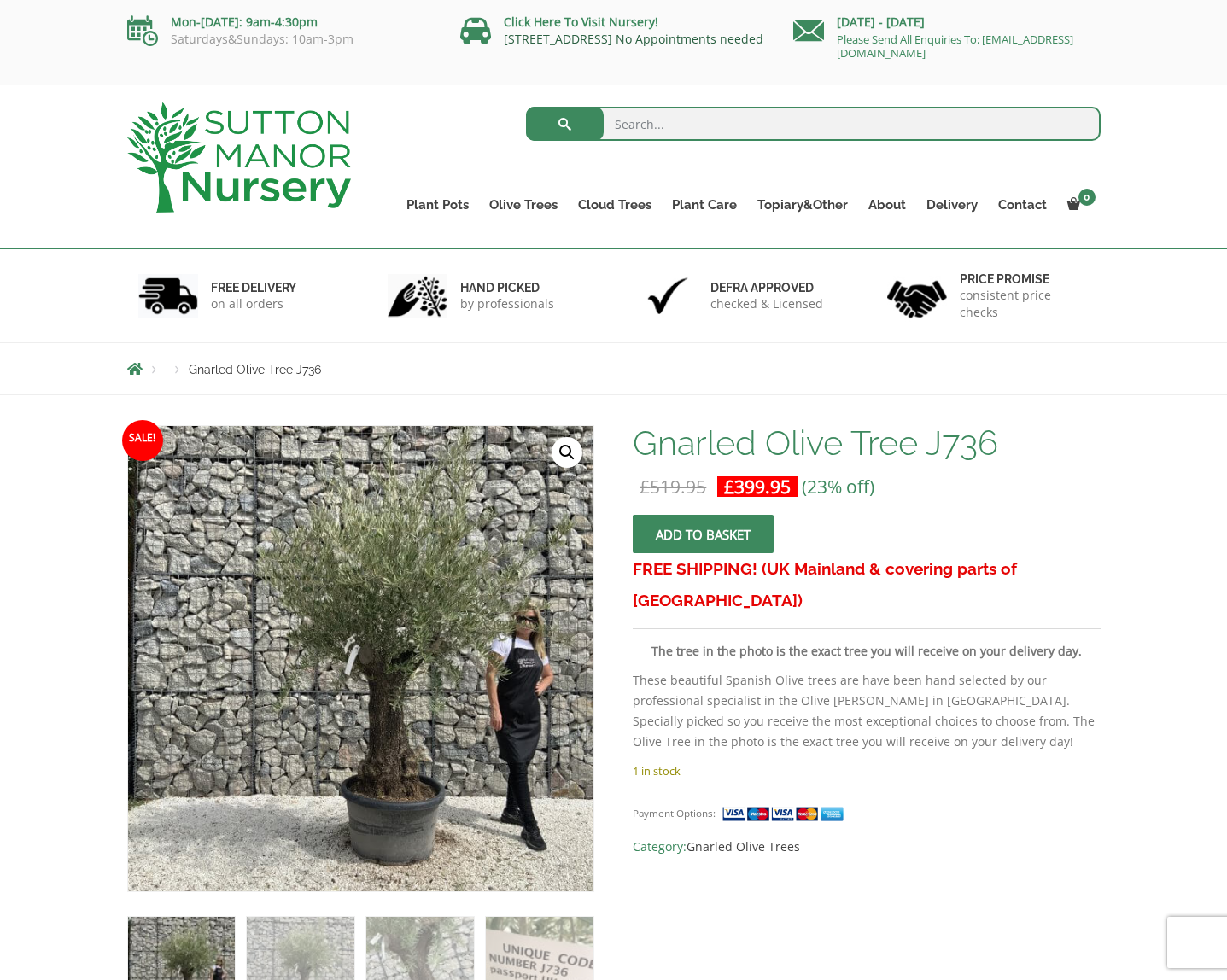
click at [553, 42] on link "[STREET_ADDRESS] No Appointments needed" at bounding box center [633, 39] width 260 height 16
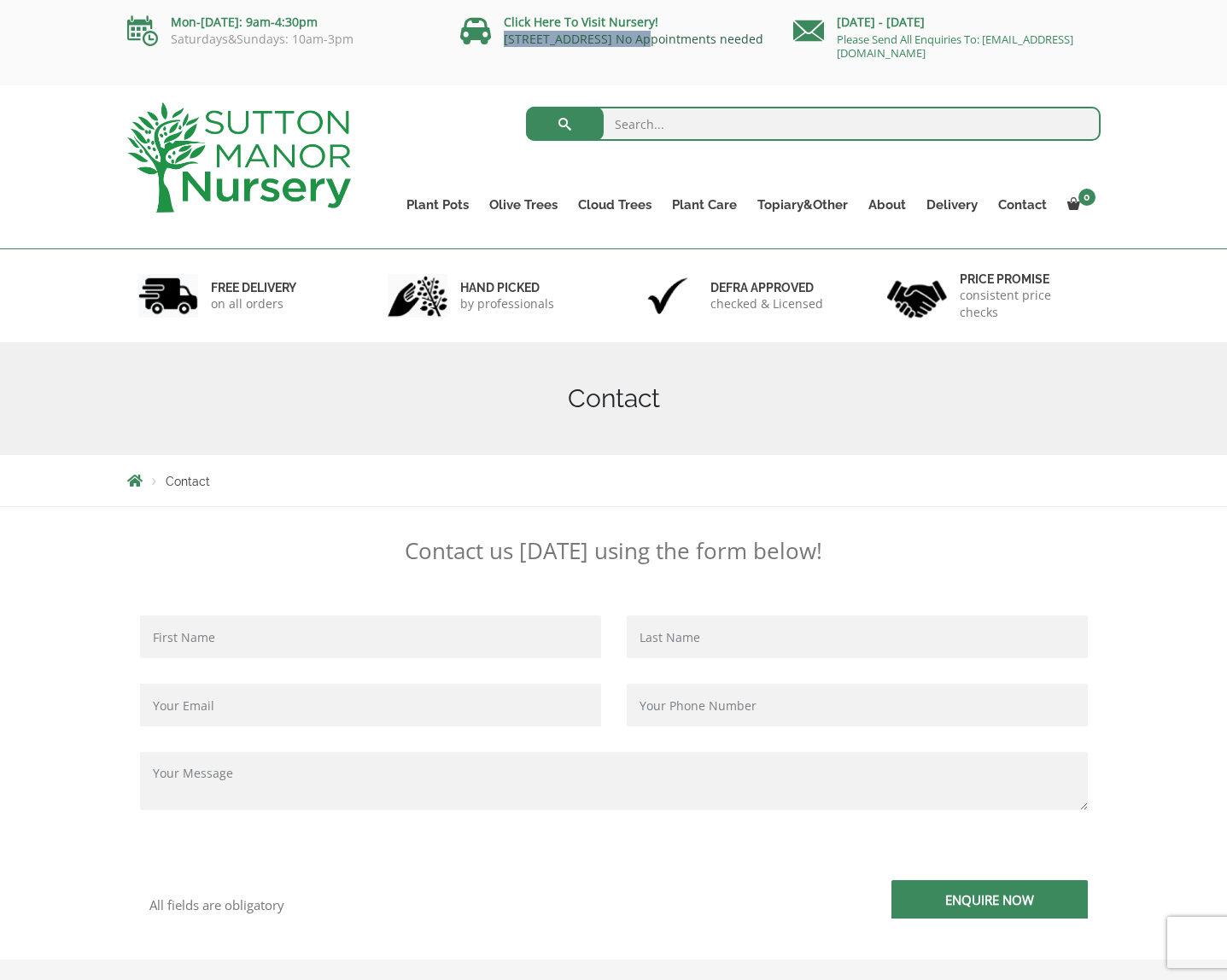
drag, startPoint x: 500, startPoint y: 38, endPoint x: 635, endPoint y: 39, distance: 135.0
click at [635, 39] on p "[STREET_ADDRESS] No Appointments needed" at bounding box center [621, 39] width 320 height 14
copy link "[STREET_ADDRESS]"
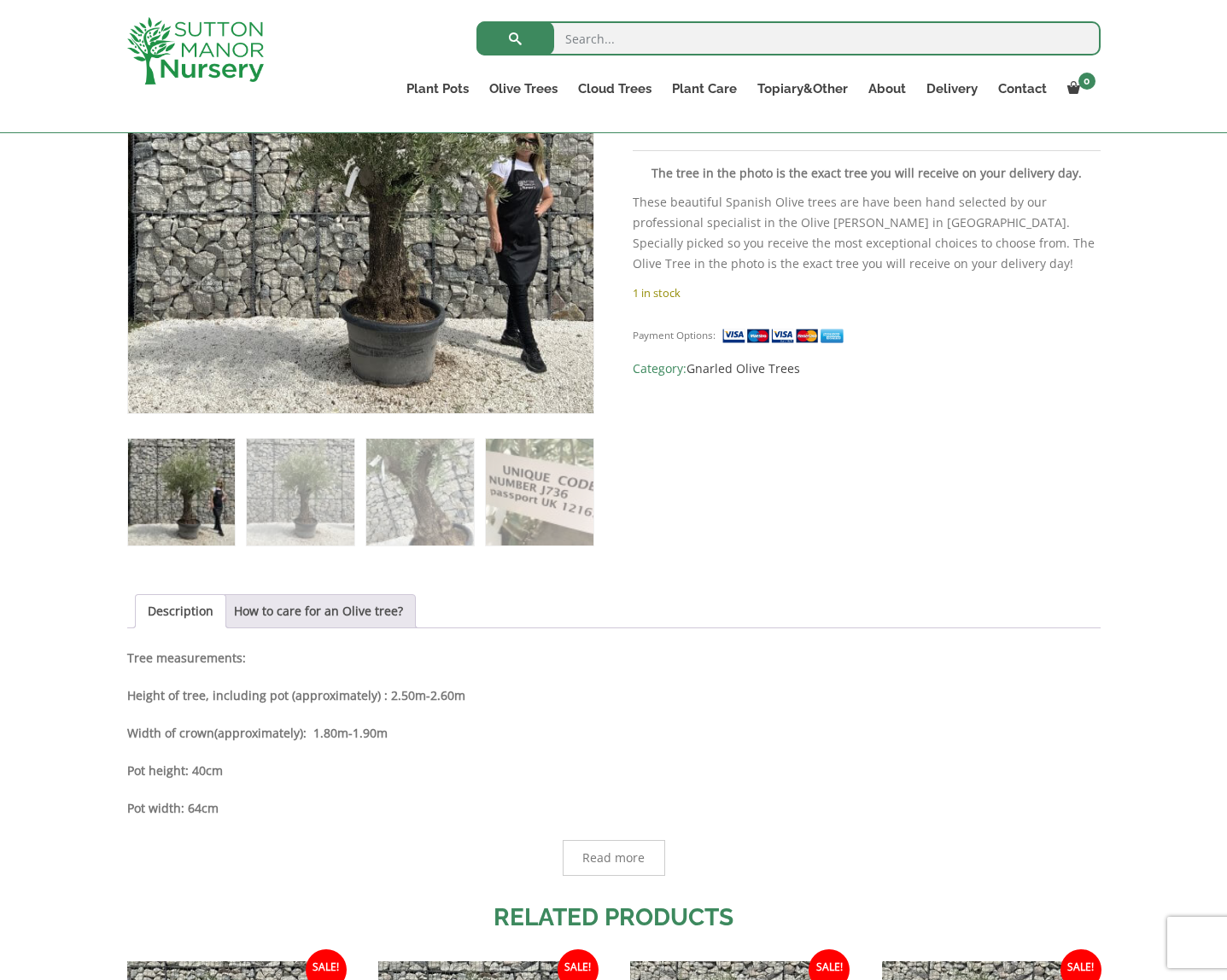
scroll to position [551, 0]
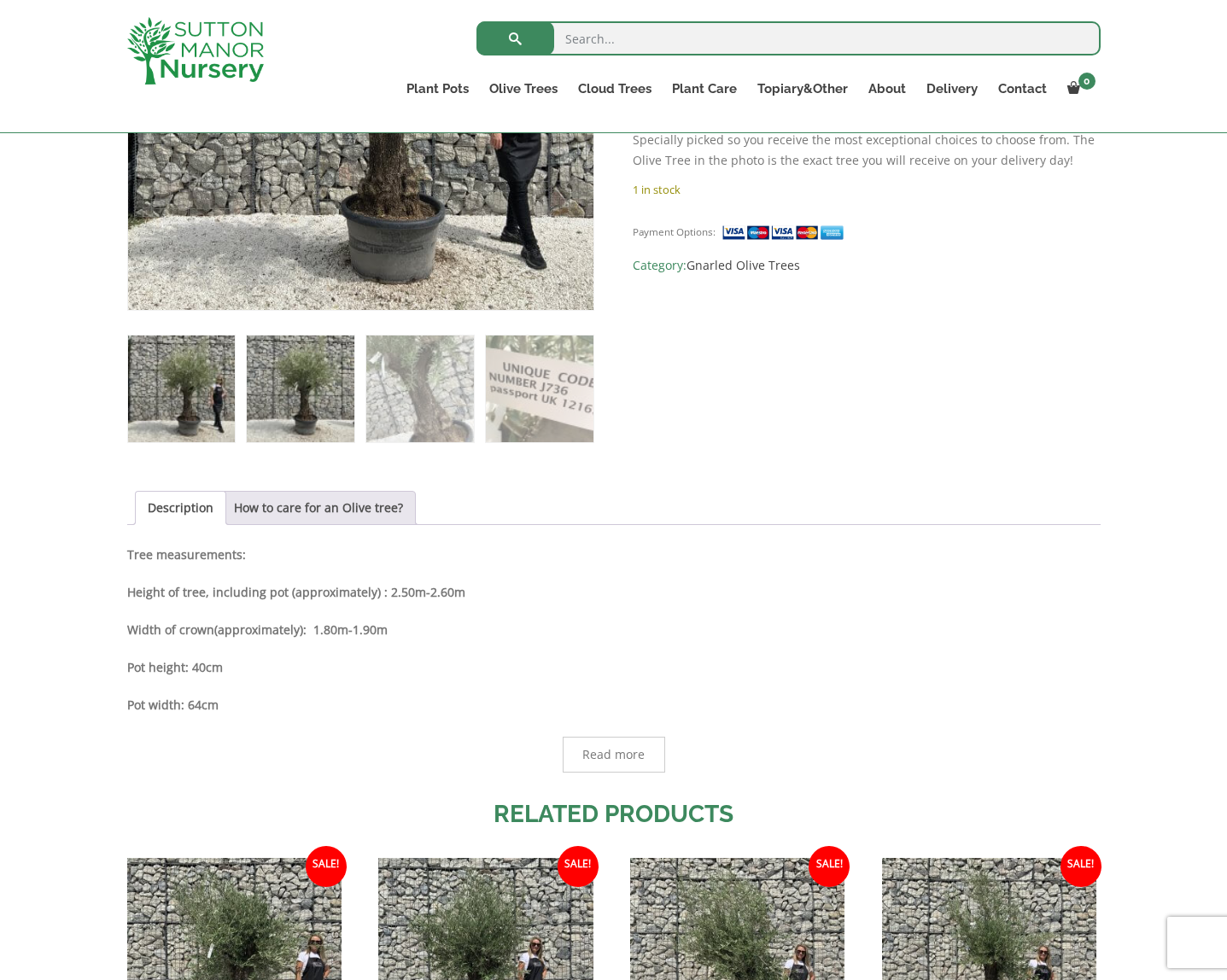
click at [279, 366] on img at bounding box center [300, 389] width 107 height 107
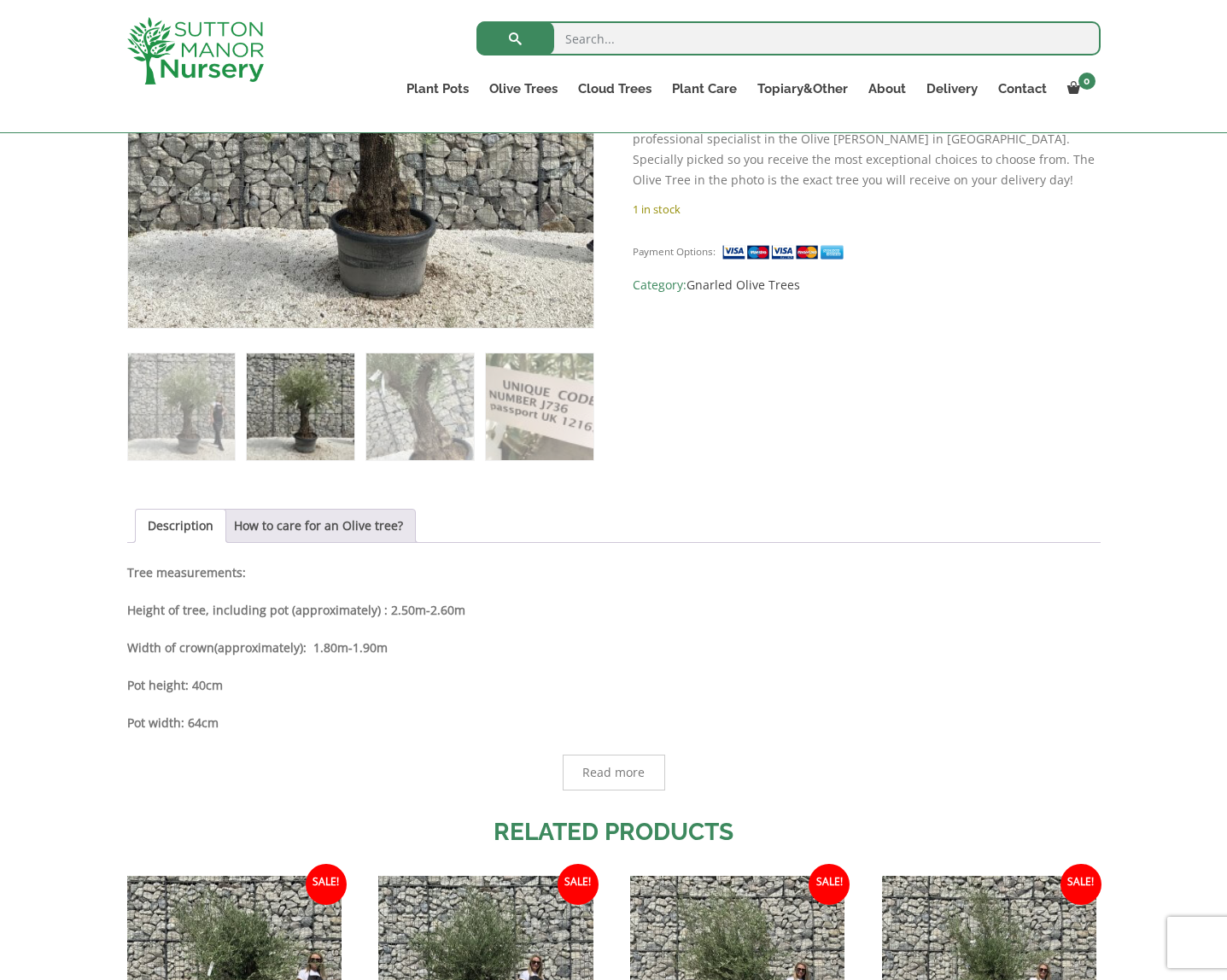
scroll to position [532, 0]
click at [274, 548] on div "Description How to care for an Olive tree? Description Tree measurements: Heigh…" at bounding box center [614, 649] width 974 height 281
click at [289, 529] on link "How to care for an Olive tree?" at bounding box center [319, 525] width 169 height 33
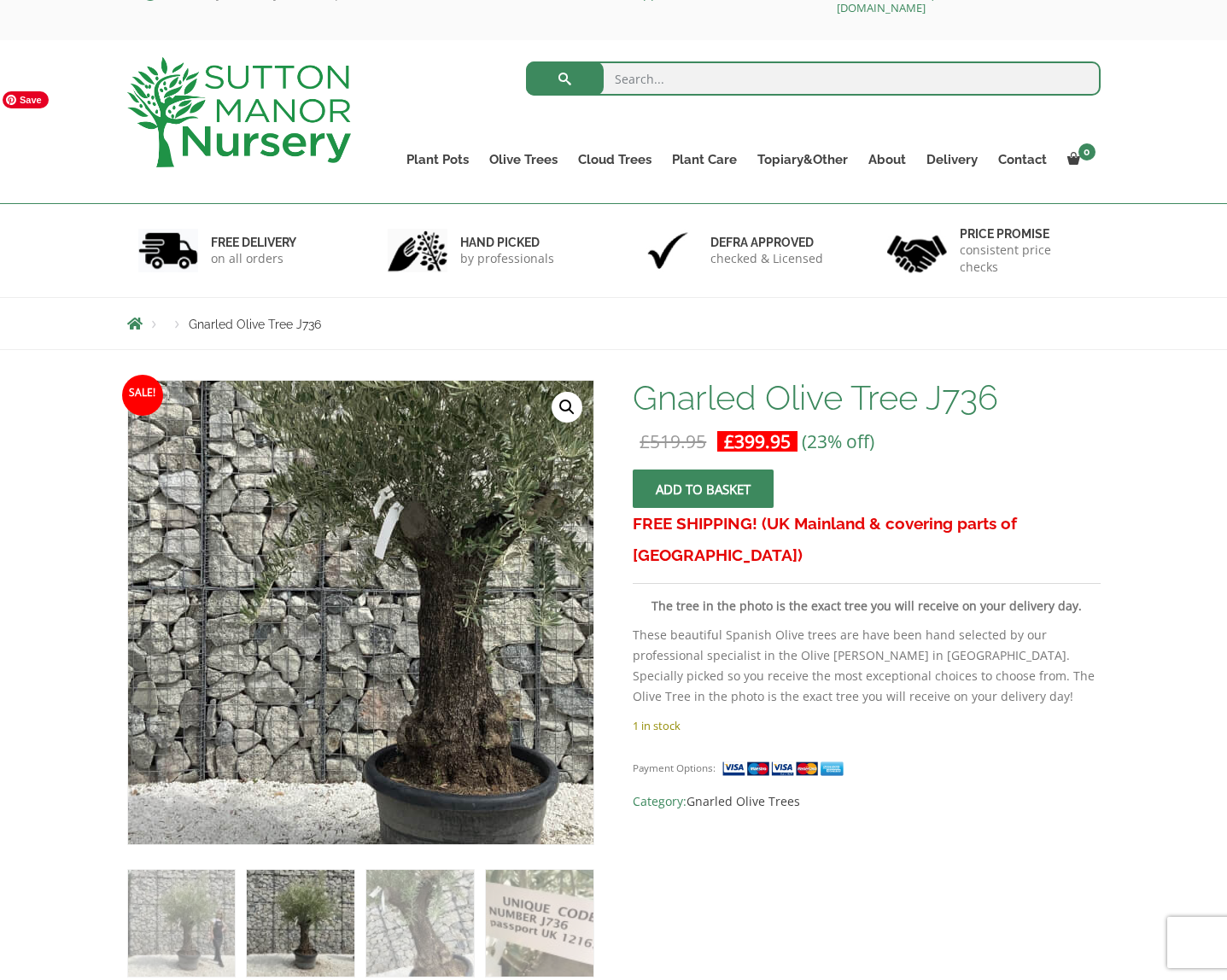
scroll to position [0, 0]
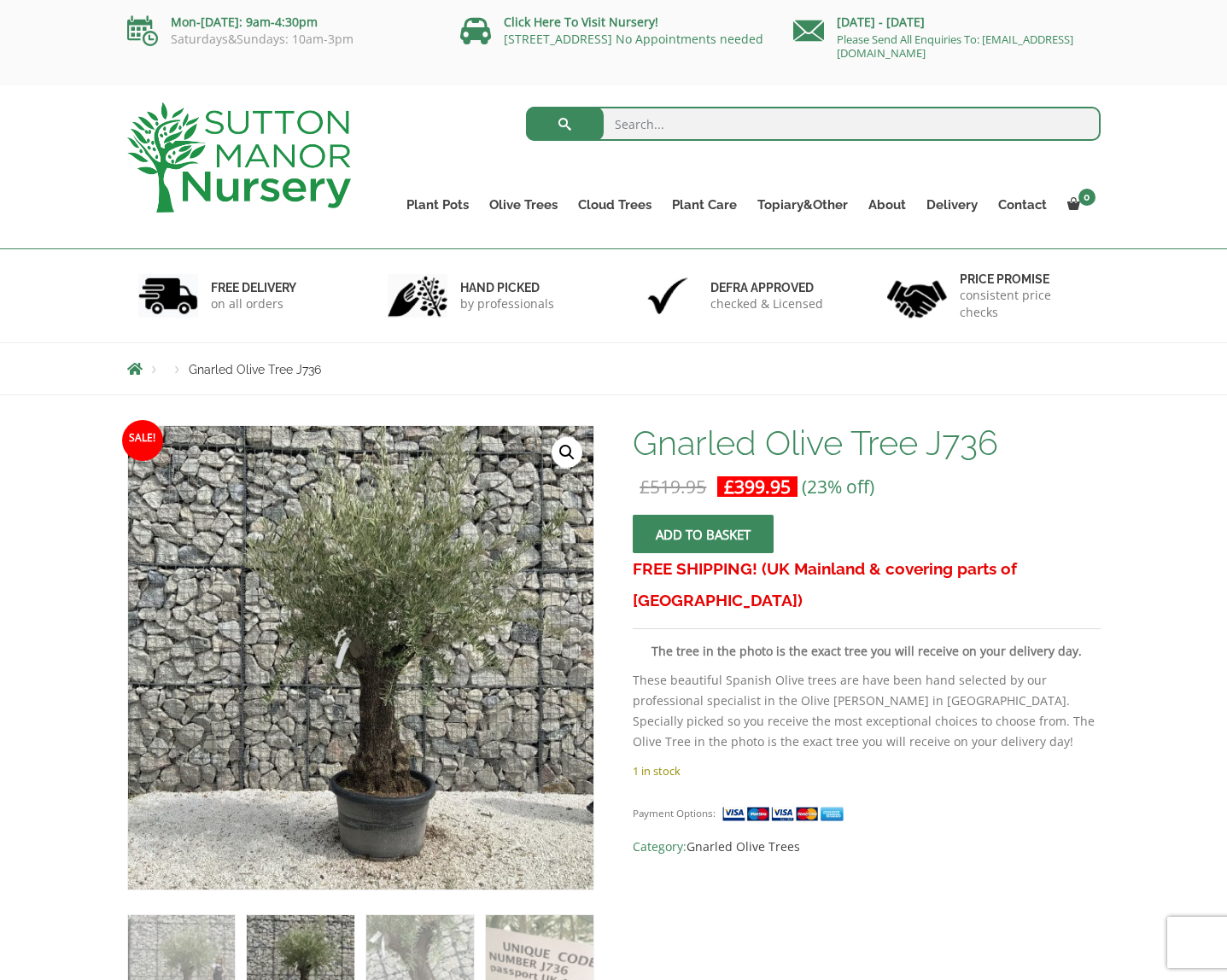
drag, startPoint x: 325, startPoint y: 603, endPoint x: 300, endPoint y: 5, distance: 598.5
drag, startPoint x: 1048, startPoint y: 53, endPoint x: 832, endPoint y: 49, distance: 216.0
click at [832, 49] on p "Please Send All Enquiries To: [EMAIL_ADDRESS][DOMAIN_NAME]" at bounding box center [947, 46] width 308 height 27
copy link "[EMAIL_ADDRESS][DOMAIN_NAME]"
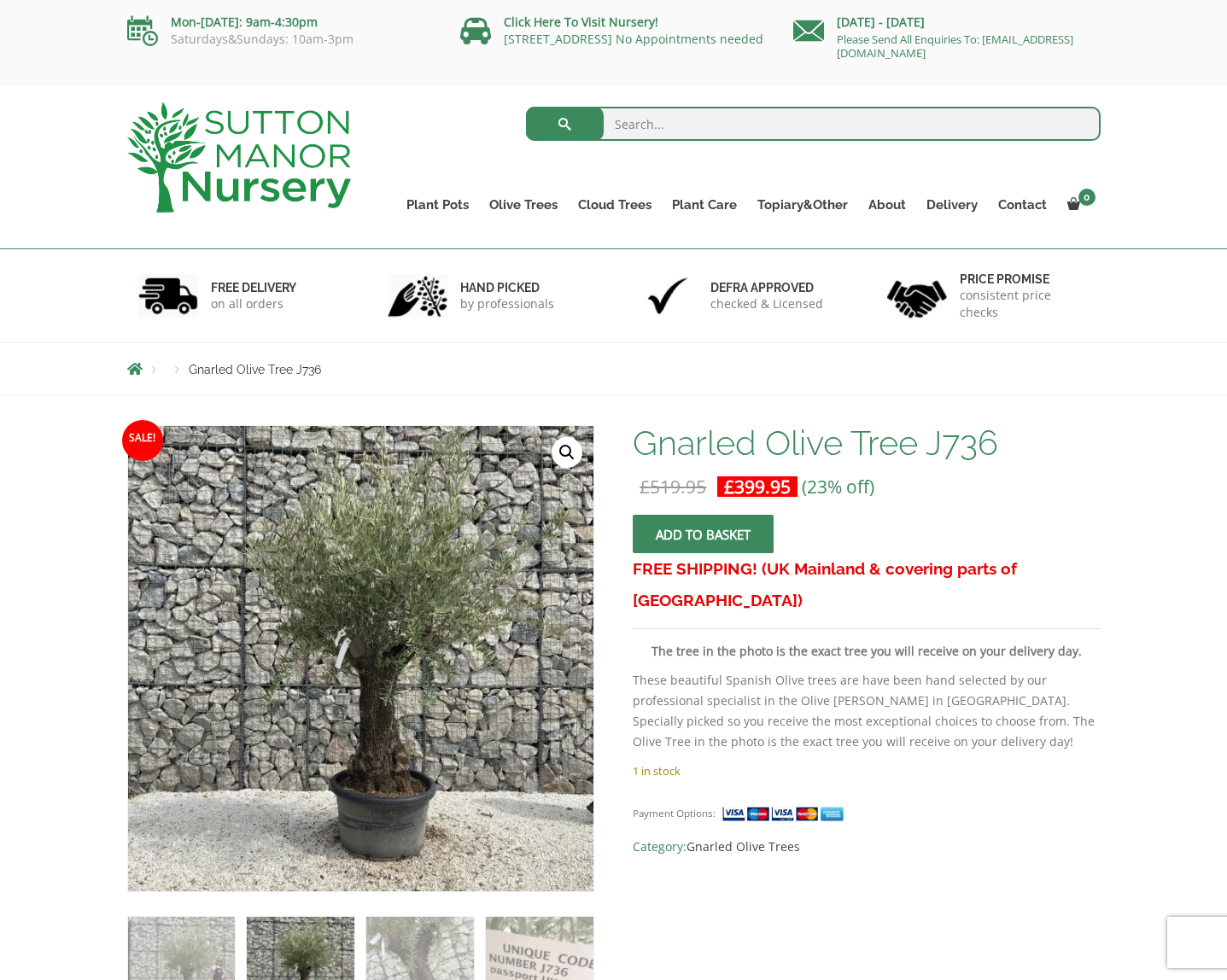
drag, startPoint x: 406, startPoint y: 621, endPoint x: 404, endPoint y: 22, distance: 599.0
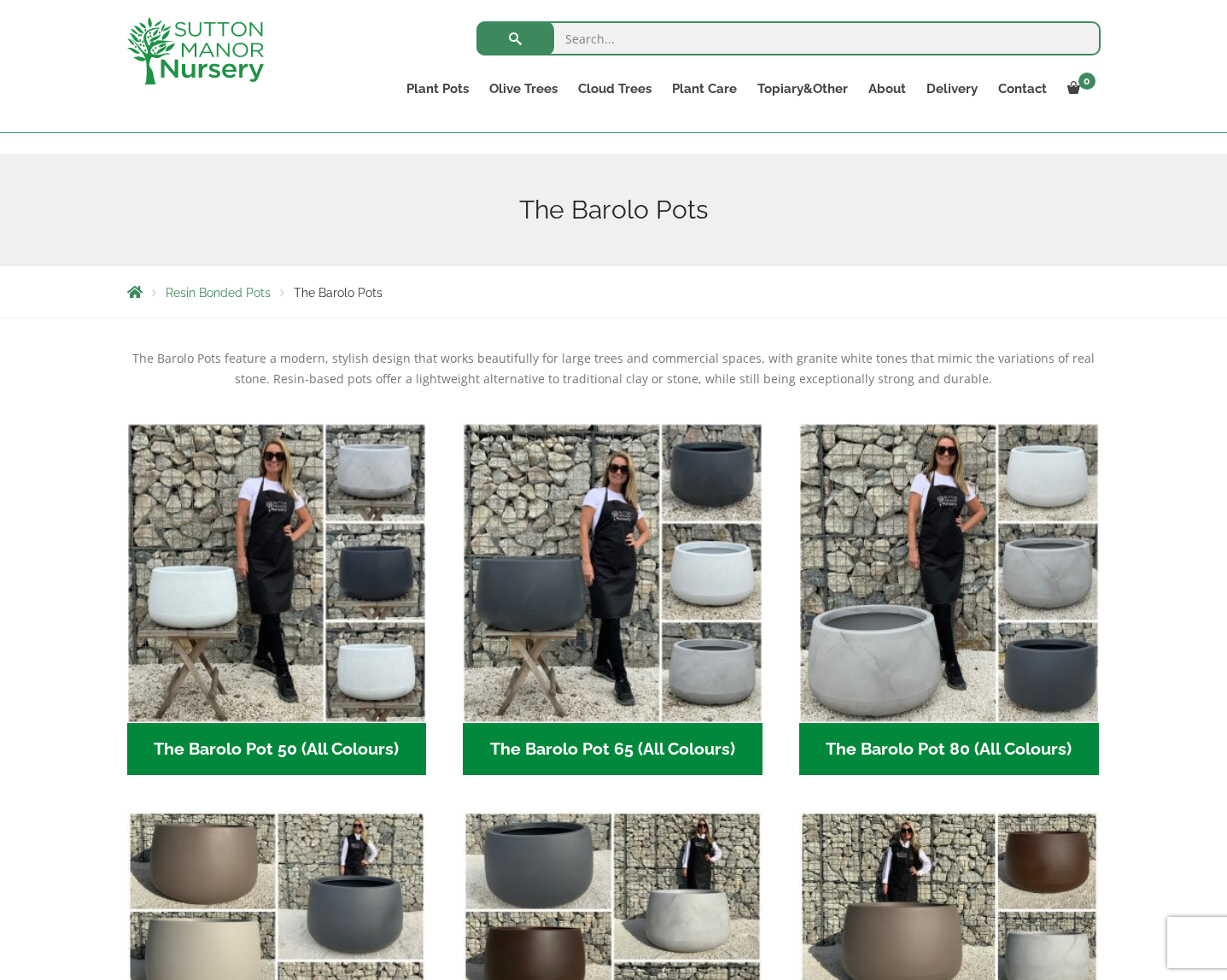
scroll to position [354, 0]
